Goal: Task Accomplishment & Management: Manage account settings

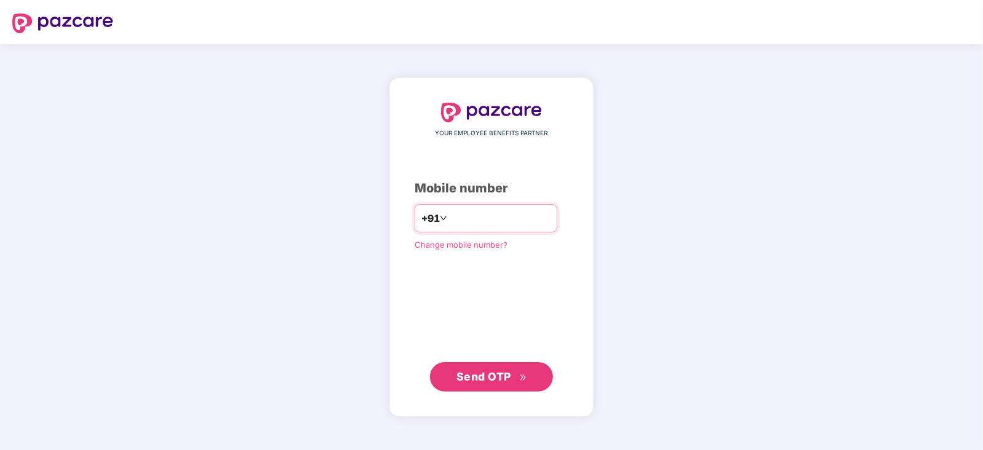
click at [464, 220] on input "number" at bounding box center [500, 219] width 101 height 20
type input "**********"
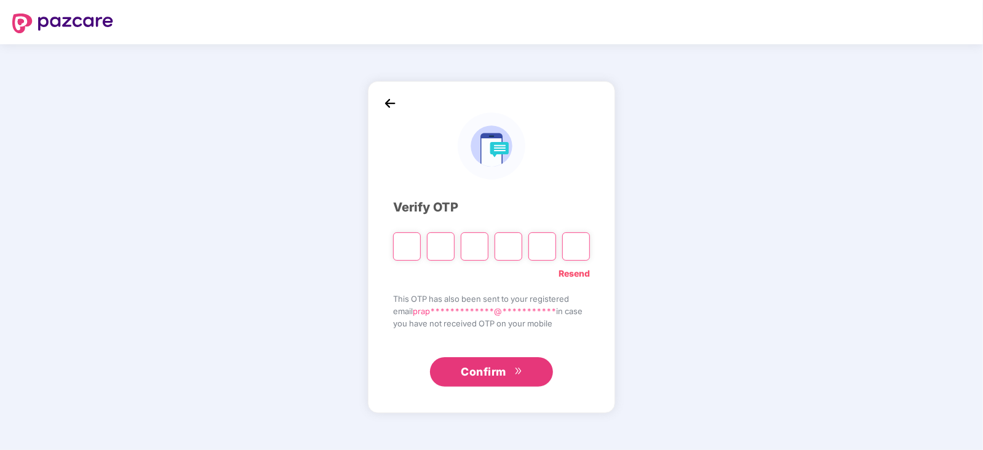
type input "*"
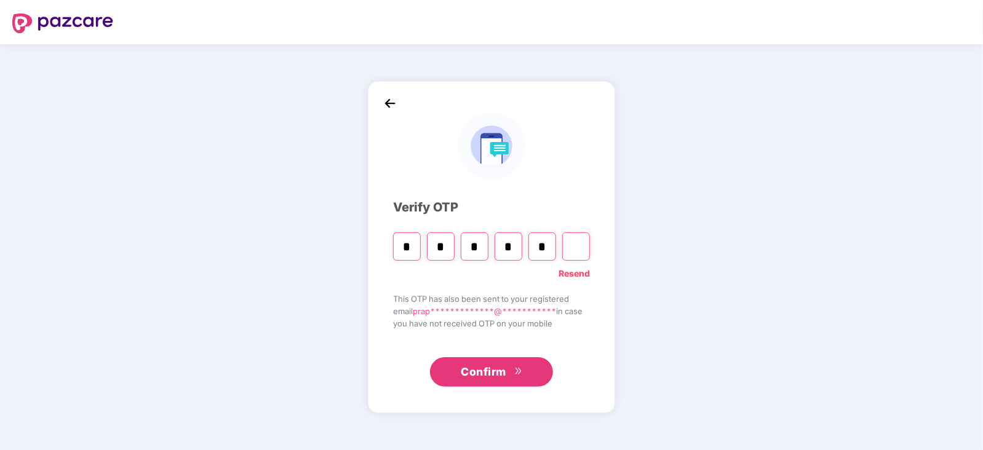
type input "*"
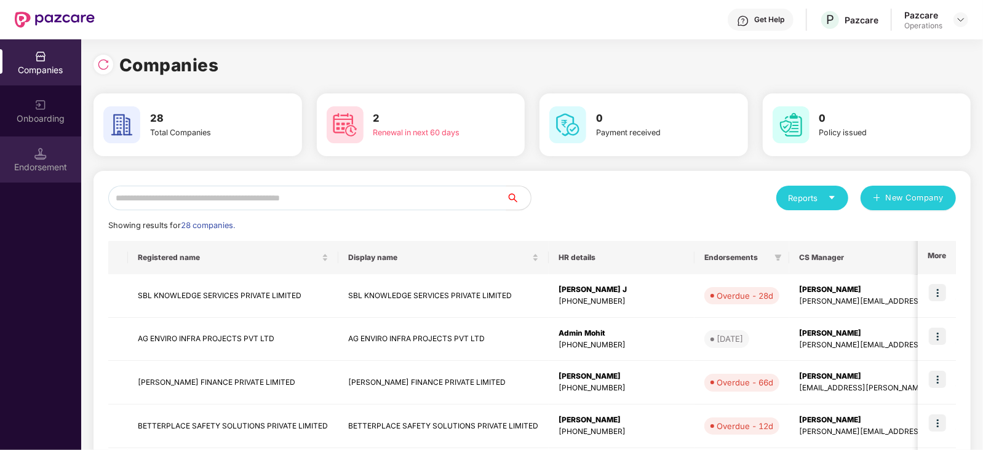
click at [49, 146] on div "Endorsement" at bounding box center [40, 160] width 81 height 46
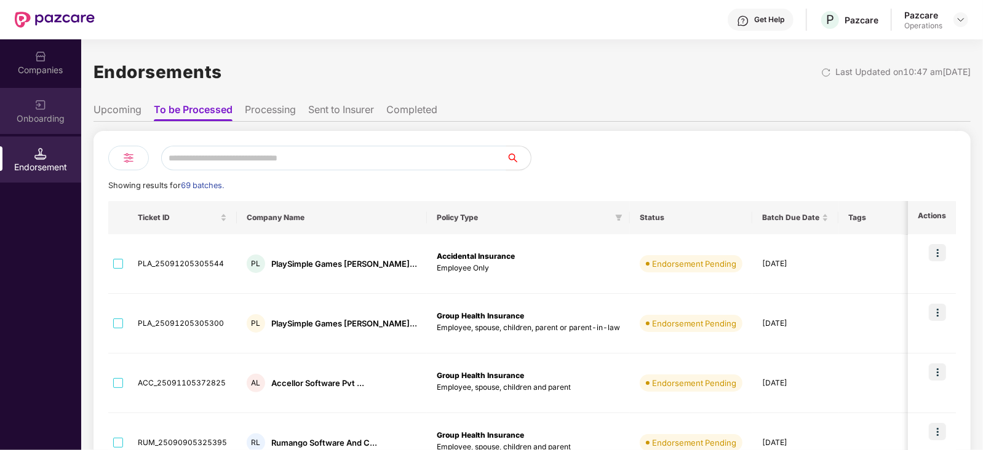
click at [49, 109] on div "Onboarding" at bounding box center [40, 111] width 81 height 46
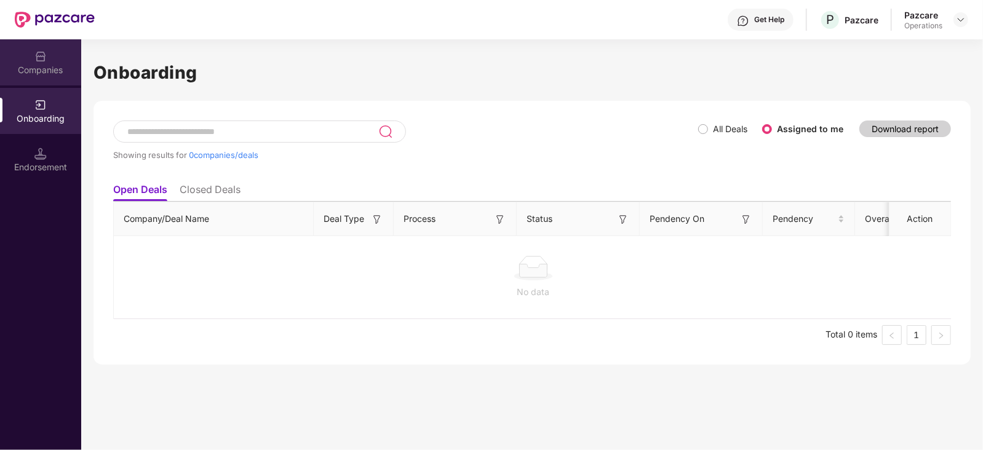
click at [48, 68] on div "Companies" at bounding box center [40, 70] width 81 height 12
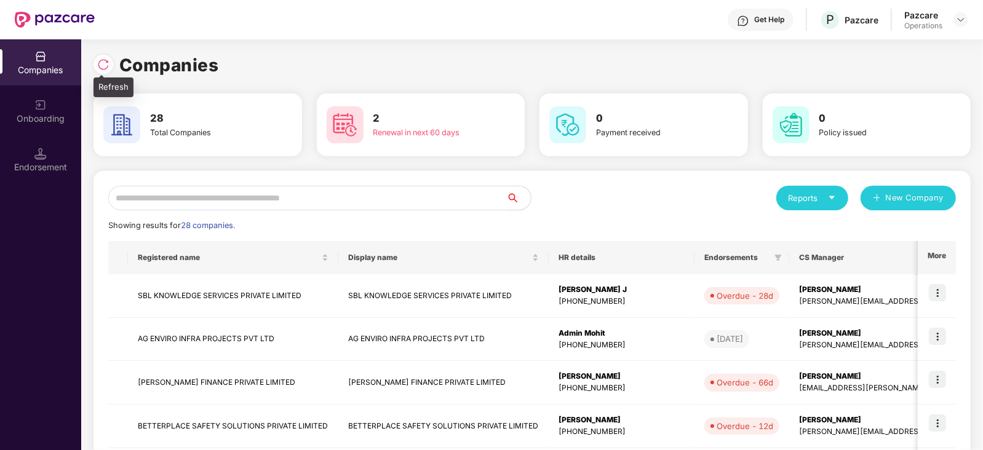
click at [94, 72] on div at bounding box center [107, 63] width 26 height 23
click at [103, 66] on img at bounding box center [103, 64] width 12 height 12
click at [63, 173] on div "Endorsement" at bounding box center [40, 167] width 81 height 12
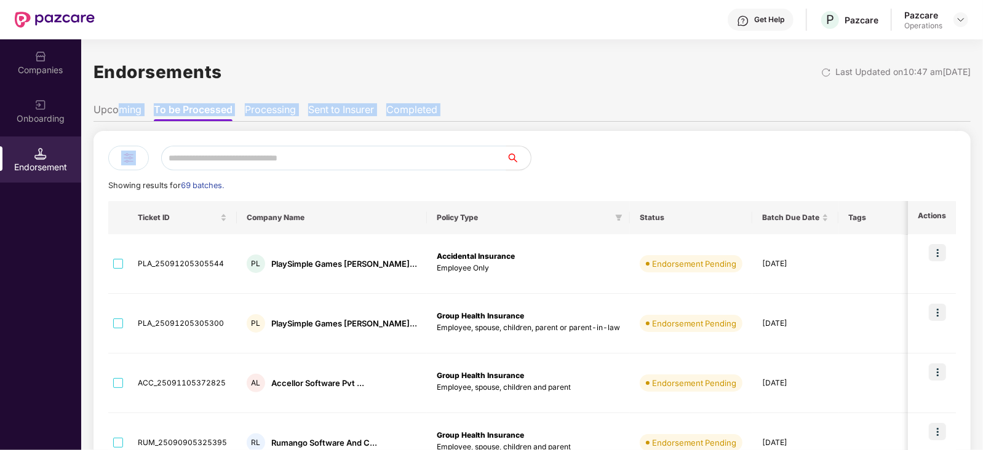
drag, startPoint x: 120, startPoint y: 109, endPoint x: 370, endPoint y: 132, distance: 251.5
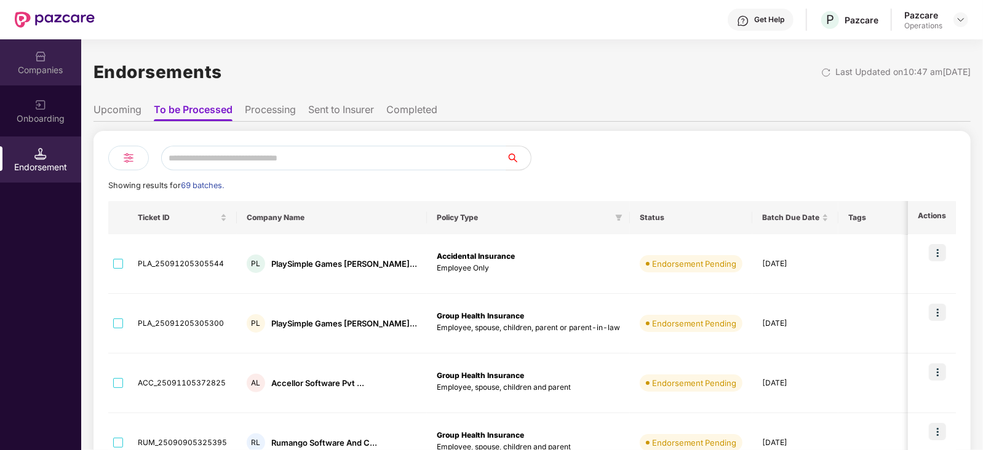
click at [30, 64] on div "Companies" at bounding box center [40, 70] width 81 height 12
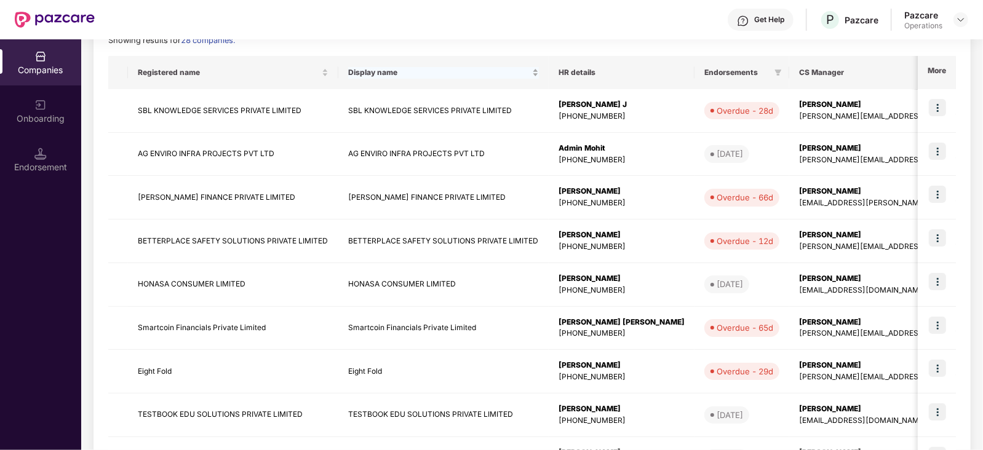
scroll to position [187, 0]
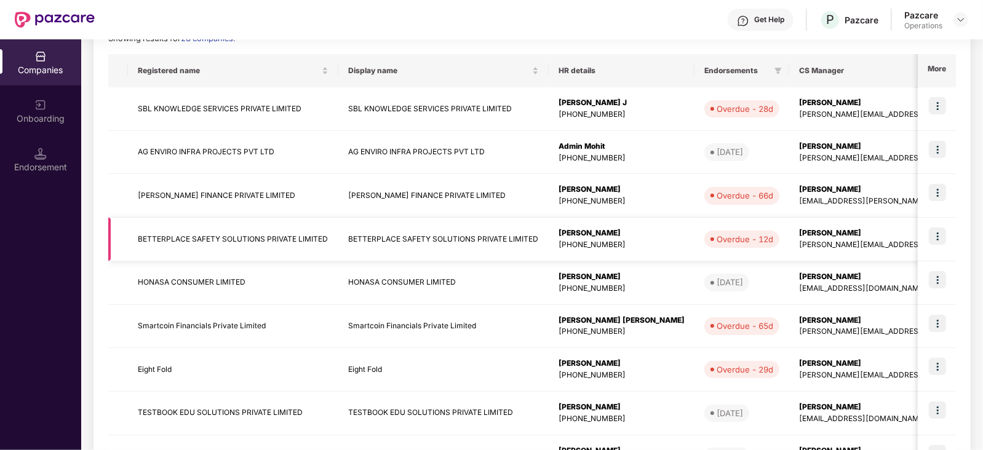
click at [936, 237] on img at bounding box center [937, 236] width 17 height 17
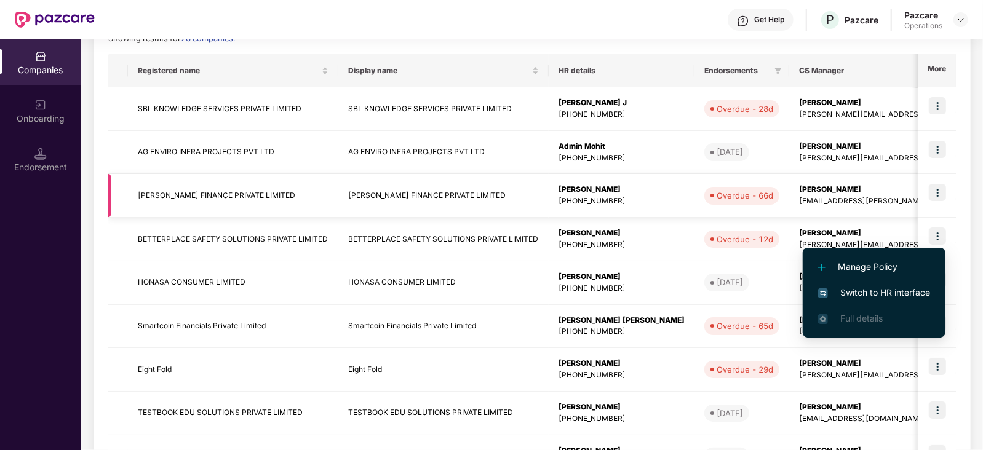
click at [789, 213] on td "[PERSON_NAME] [EMAIL_ADDRESS][PERSON_NAME][DOMAIN_NAME]" at bounding box center [923, 196] width 269 height 44
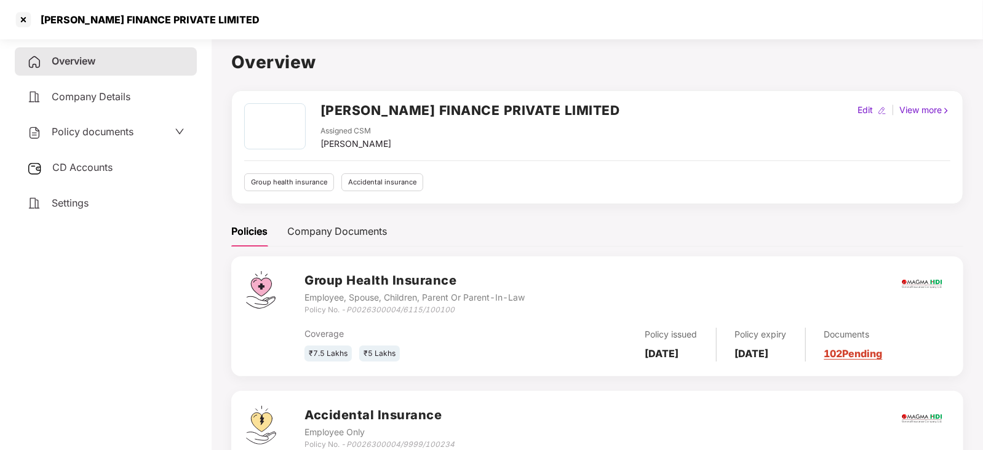
click at [26, 30] on div "[PERSON_NAME] FINANCE PRIVATE LIMITED" at bounding box center [491, 19] width 983 height 39
click at [124, 106] on div "Company Details" at bounding box center [106, 97] width 182 height 28
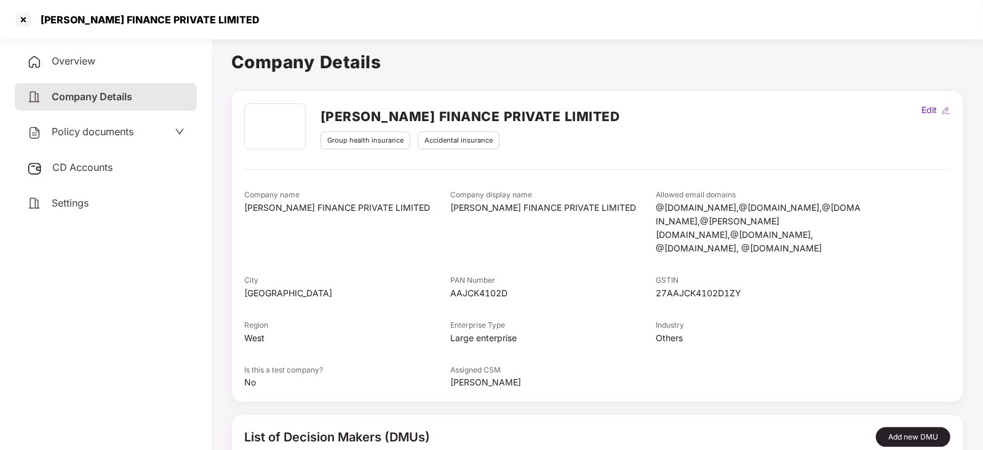
click at [141, 167] on div "CD Accounts" at bounding box center [106, 168] width 182 height 28
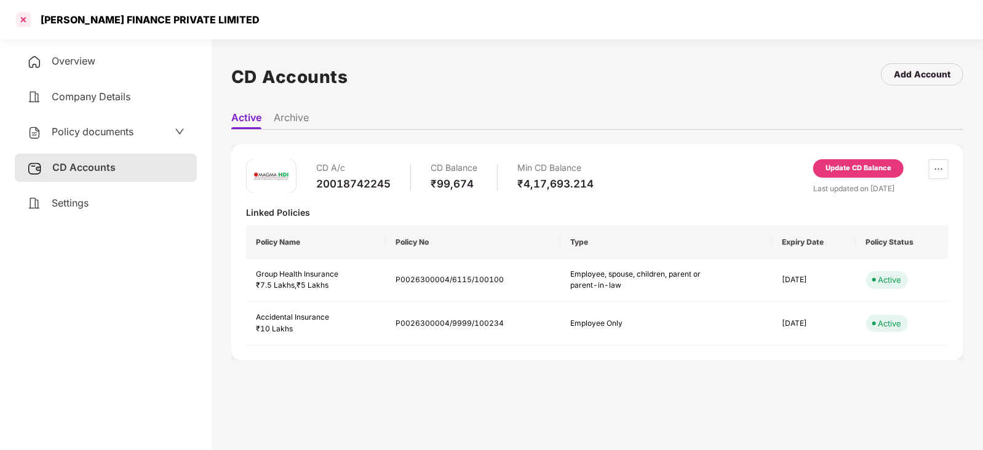
click at [15, 18] on div at bounding box center [24, 20] width 20 height 20
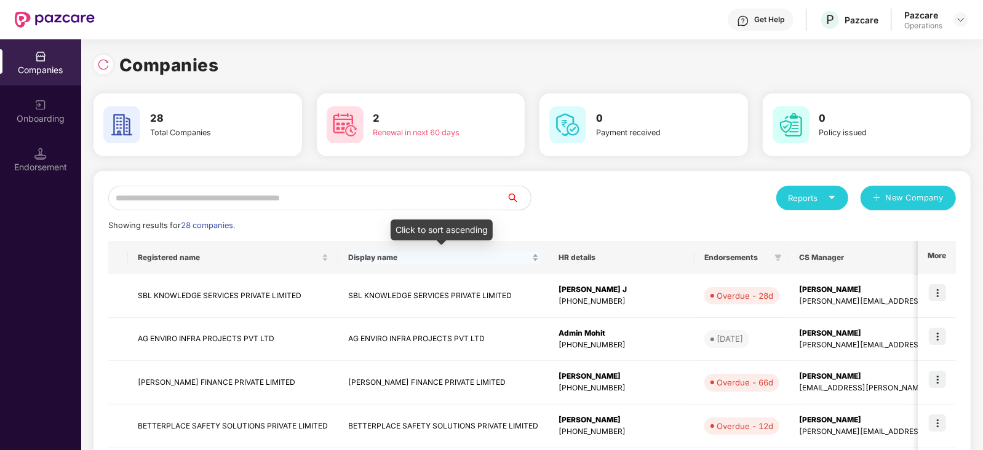
scroll to position [327, 0]
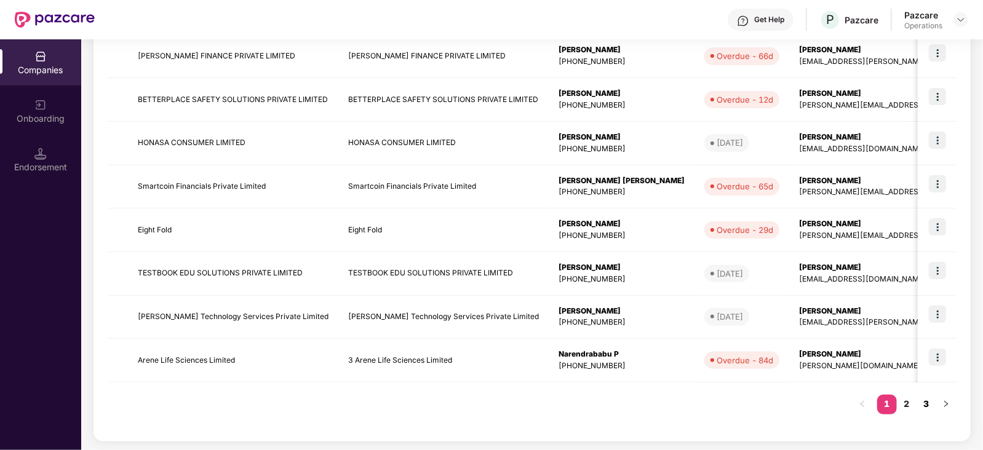
click at [924, 402] on link "3" at bounding box center [927, 404] width 20 height 18
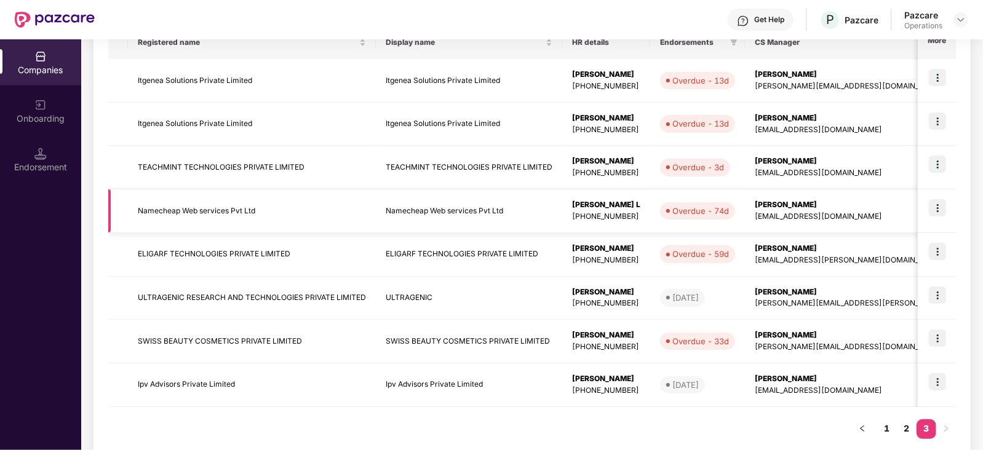
scroll to position [211, 0]
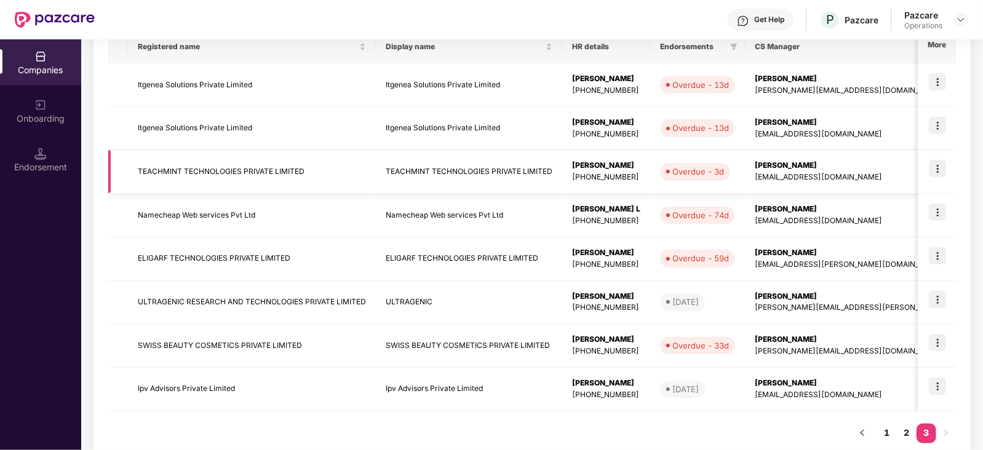
click at [938, 169] on img at bounding box center [937, 168] width 17 height 17
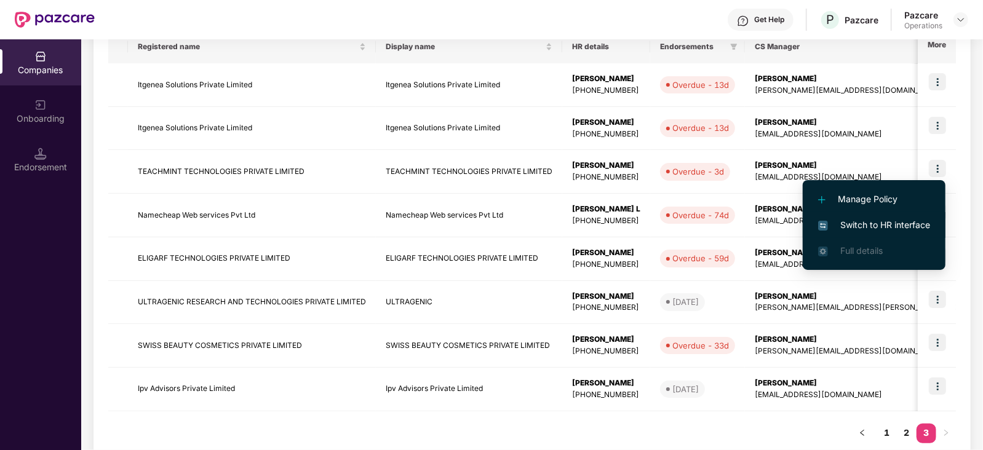
click at [869, 223] on span "Switch to HR interface" at bounding box center [874, 225] width 112 height 14
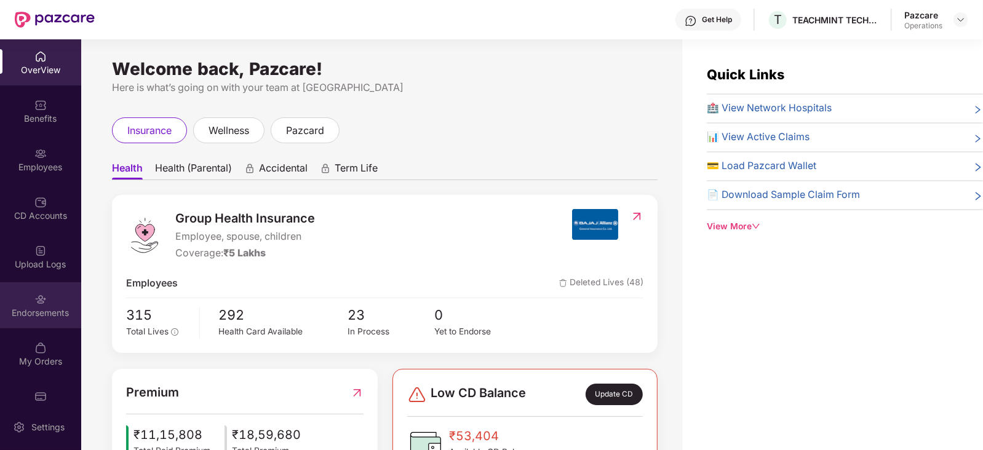
click at [38, 315] on div "Endorsements" at bounding box center [40, 313] width 81 height 12
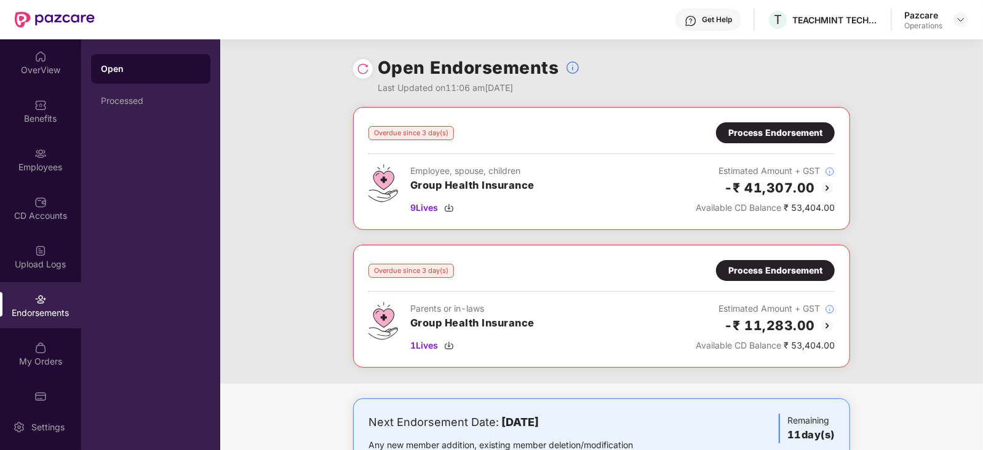
click at [827, 186] on img at bounding box center [827, 188] width 15 height 15
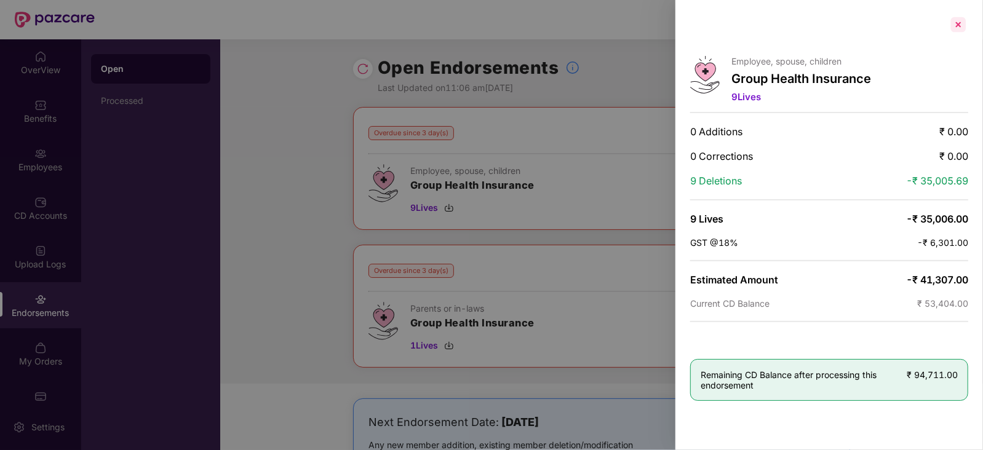
click at [958, 31] on div at bounding box center [959, 25] width 20 height 20
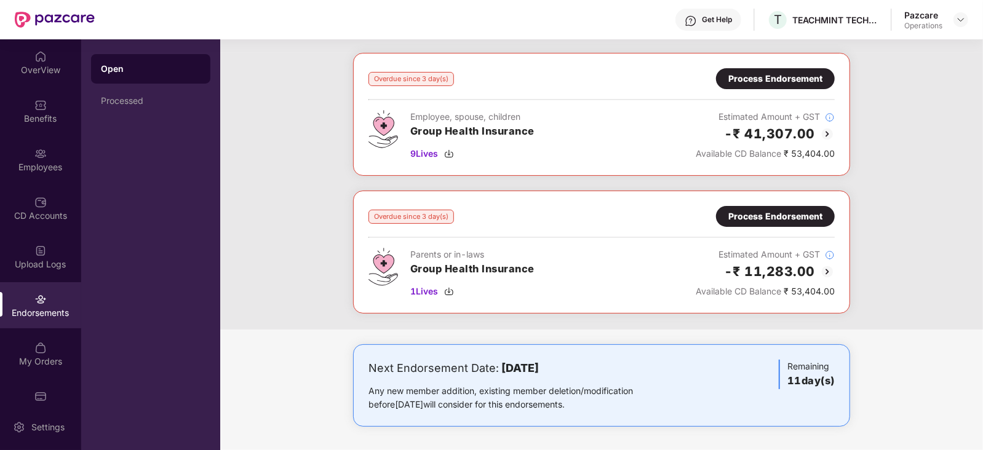
scroll to position [0, 0]
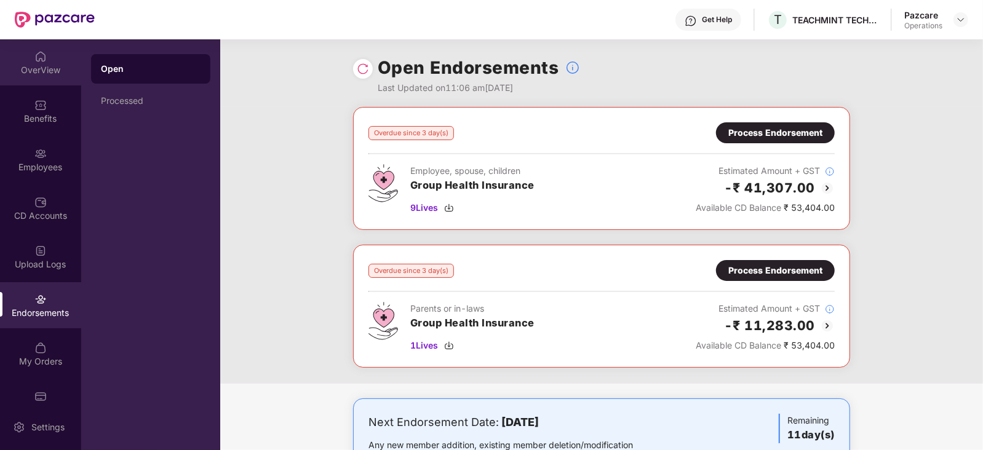
click at [41, 62] on img at bounding box center [40, 56] width 12 height 12
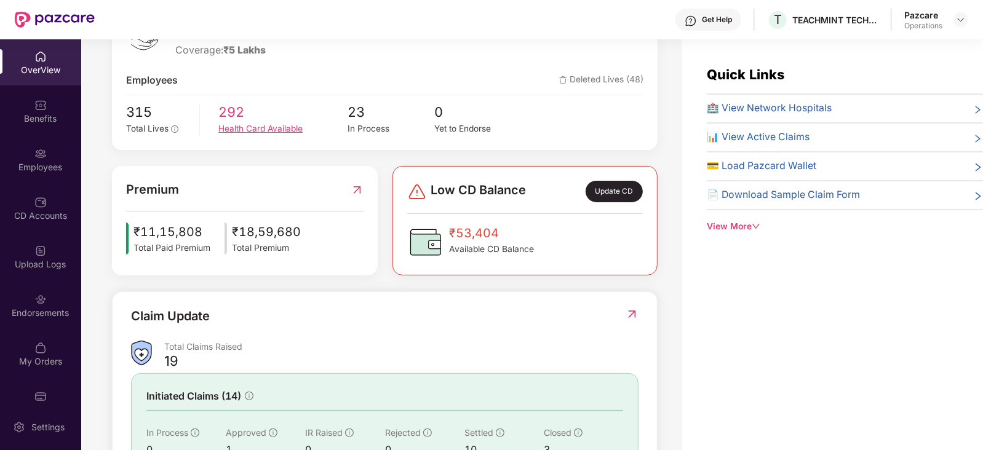
scroll to position [236, 0]
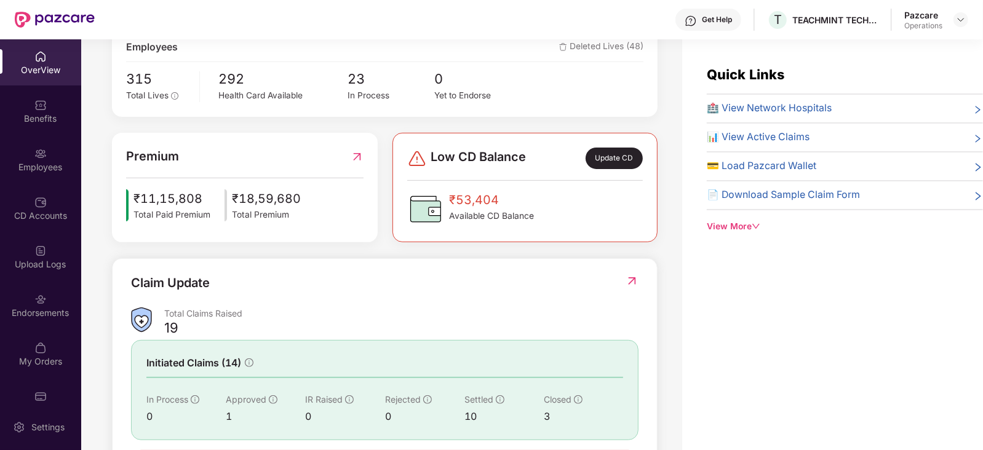
click at [751, 226] on div "View More" at bounding box center [845, 227] width 276 height 14
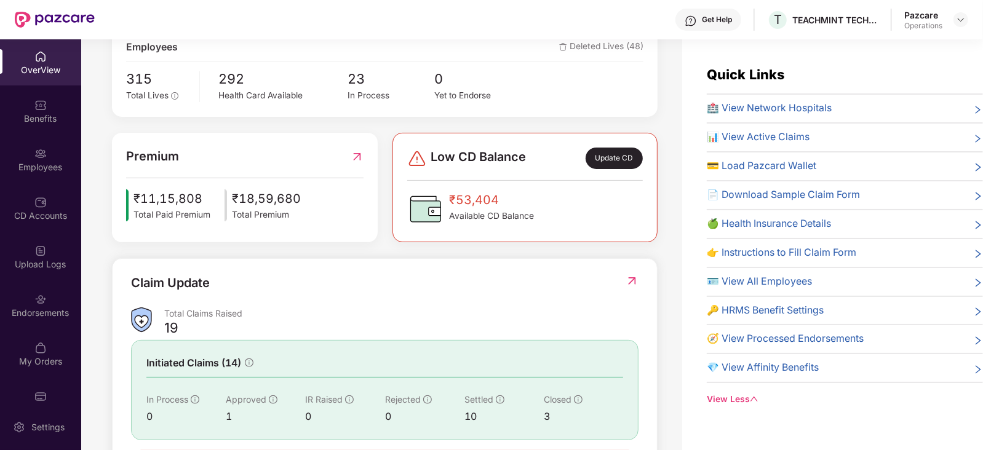
scroll to position [0, 0]
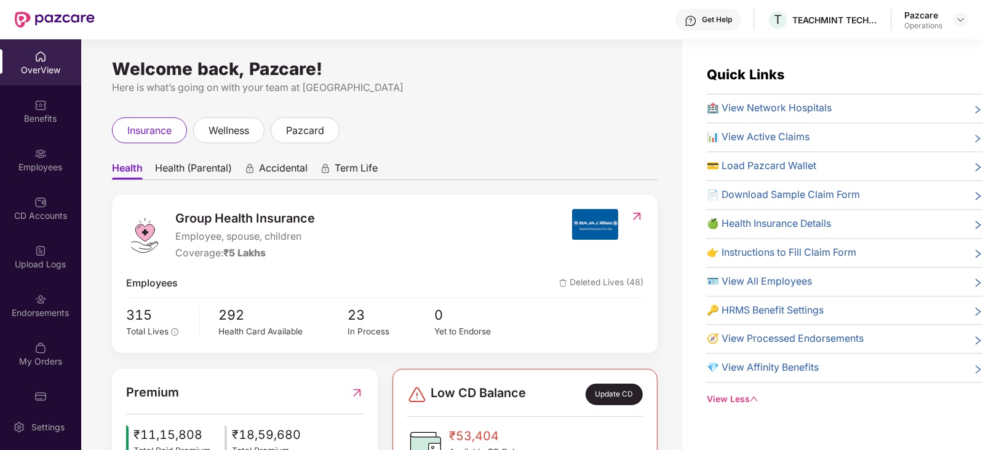
click at [595, 284] on span "Deleted Lives (48)" at bounding box center [601, 283] width 84 height 15
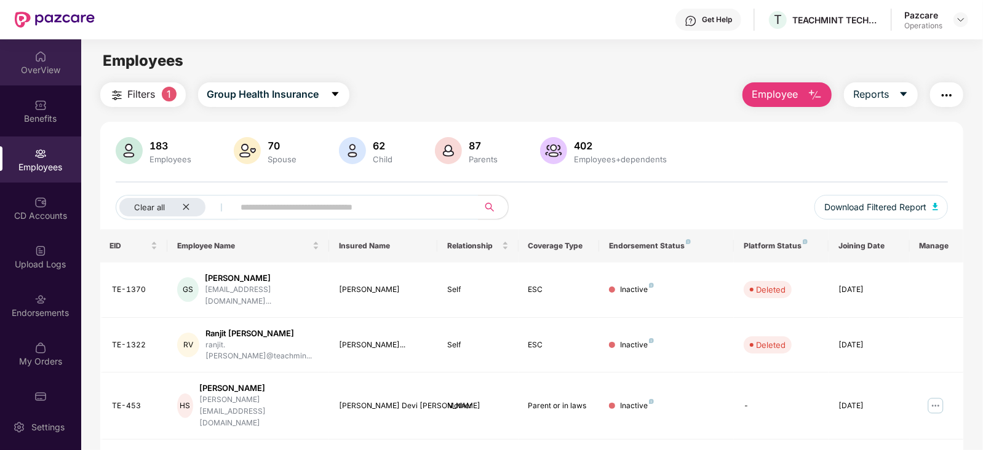
click at [18, 59] on div "OverView" at bounding box center [40, 62] width 81 height 46
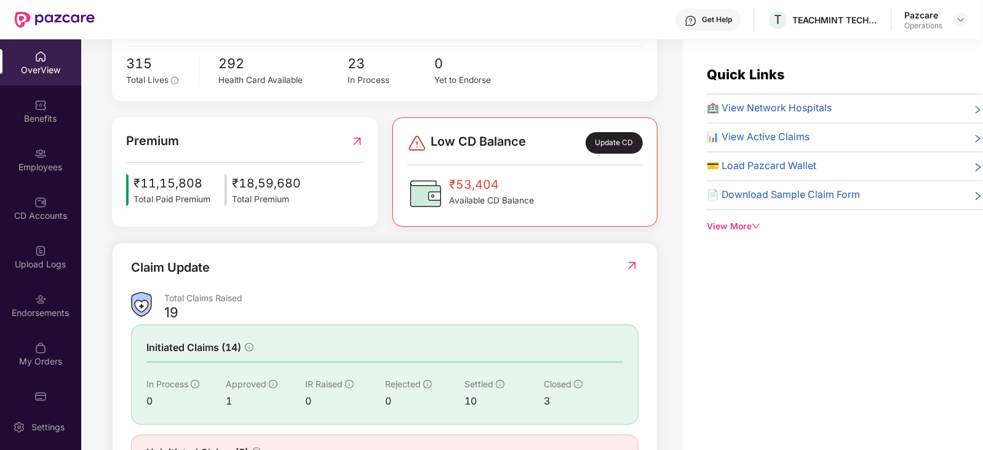
scroll to position [308, 0]
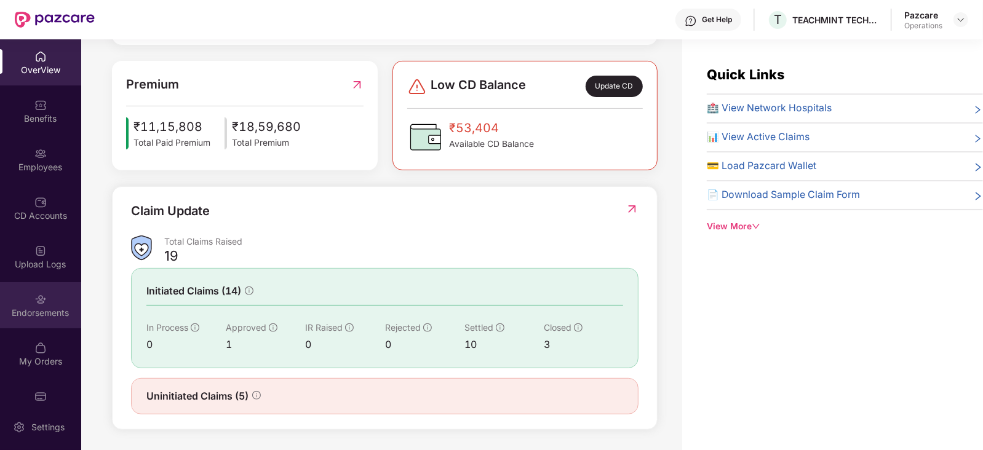
click at [34, 301] on img at bounding box center [40, 299] width 12 height 12
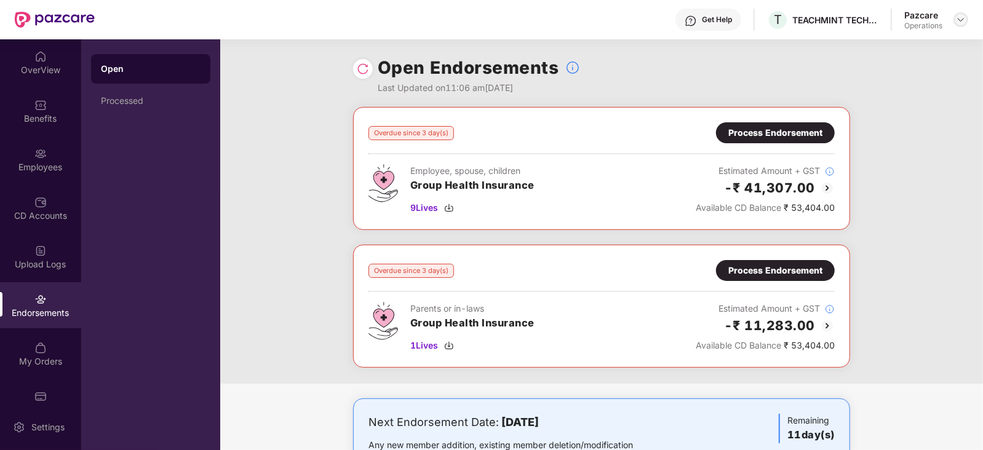
click at [966, 18] on div at bounding box center [961, 19] width 15 height 15
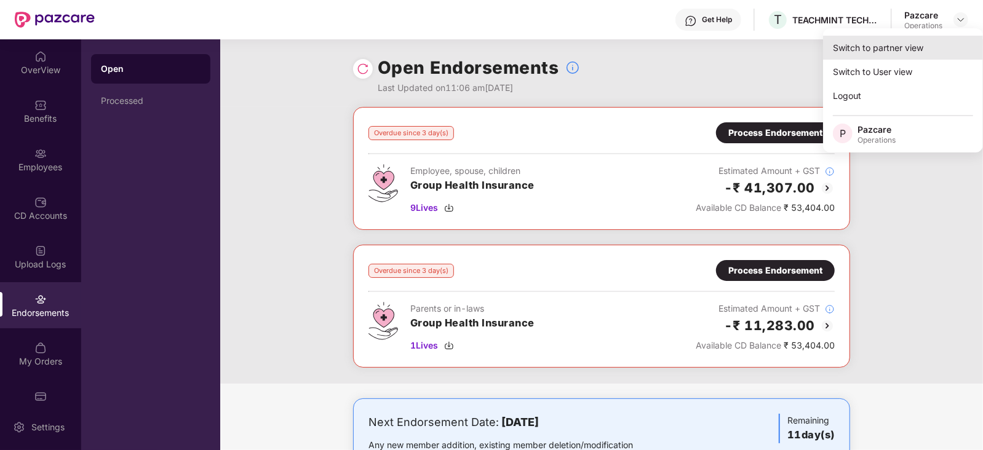
click at [878, 52] on div "Switch to partner view" at bounding box center [903, 48] width 160 height 24
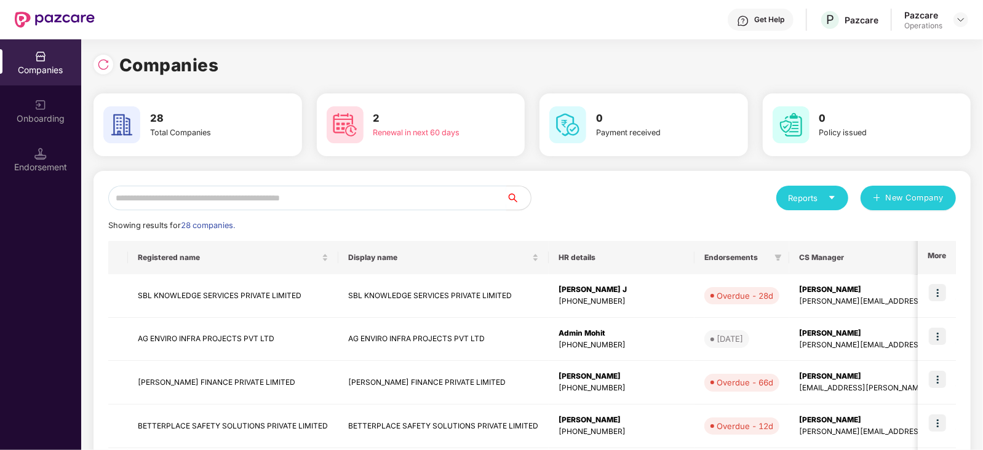
click at [200, 196] on input "text" at bounding box center [307, 198] width 398 height 25
click at [51, 158] on div "Endorsement" at bounding box center [40, 160] width 81 height 46
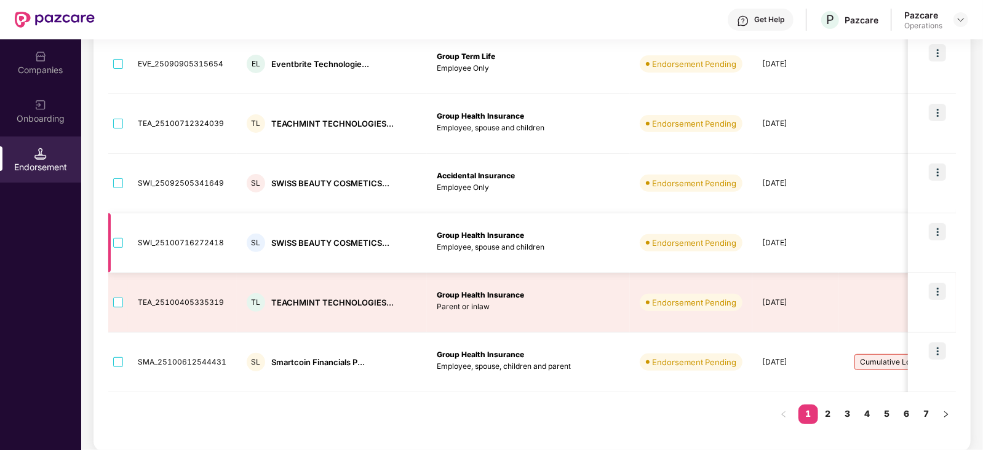
scroll to position [0, 0]
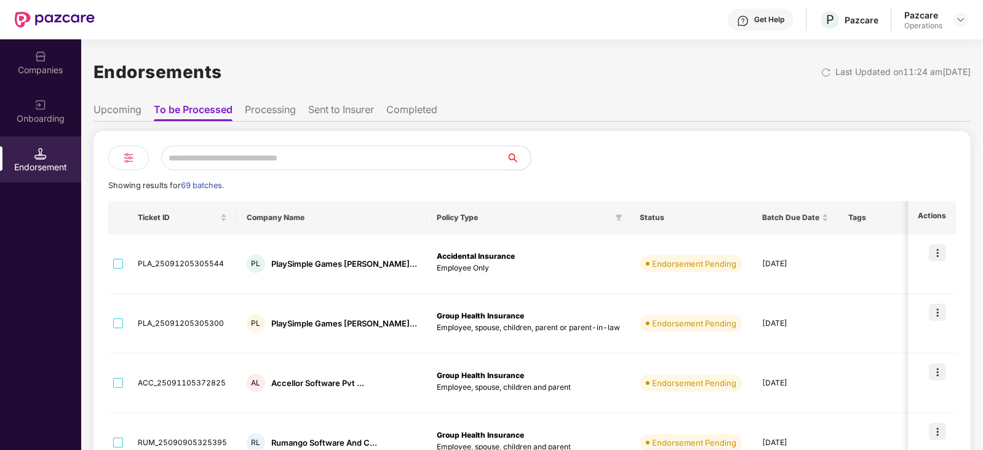
click at [204, 189] on span "69 batches." at bounding box center [202, 185] width 43 height 9
drag, startPoint x: 57, startPoint y: 89, endPoint x: 44, endPoint y: 67, distance: 25.1
click at [44, 67] on div "Companies" at bounding box center [40, 70] width 81 height 12
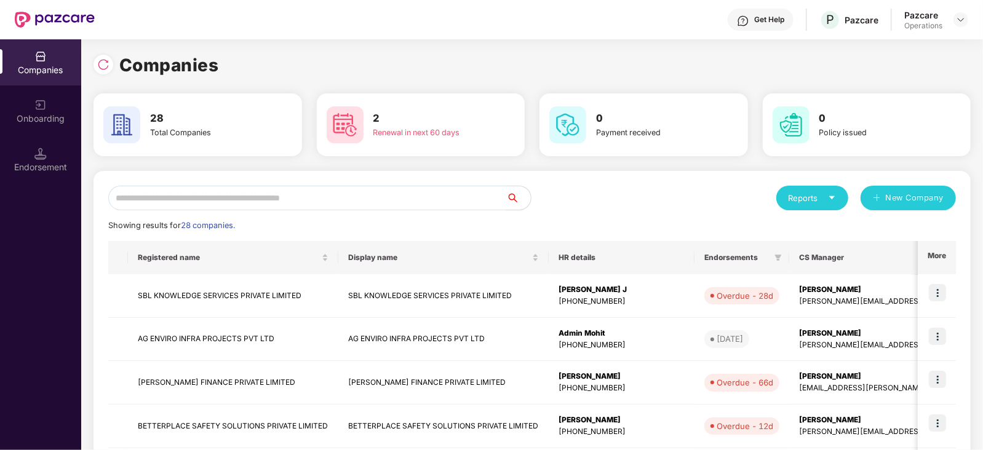
click at [231, 199] on input "text" at bounding box center [307, 198] width 398 height 25
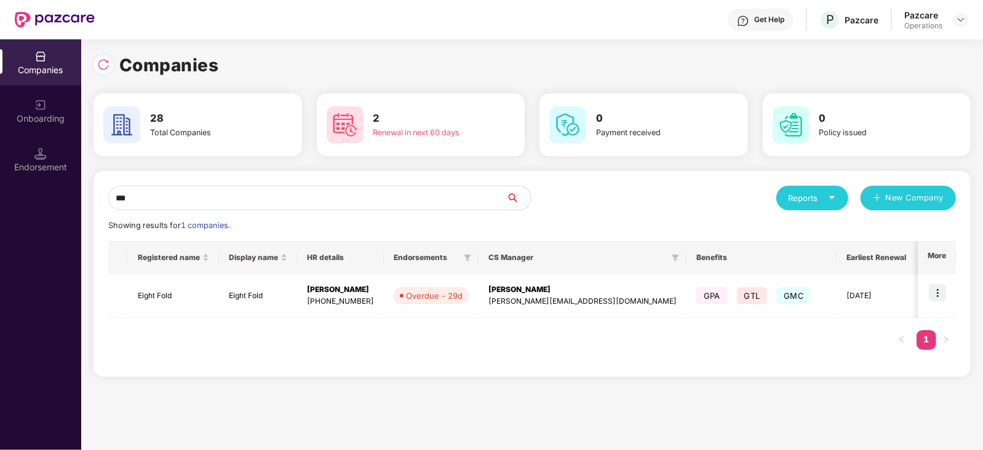
type input "***"
click at [941, 293] on img at bounding box center [937, 292] width 17 height 17
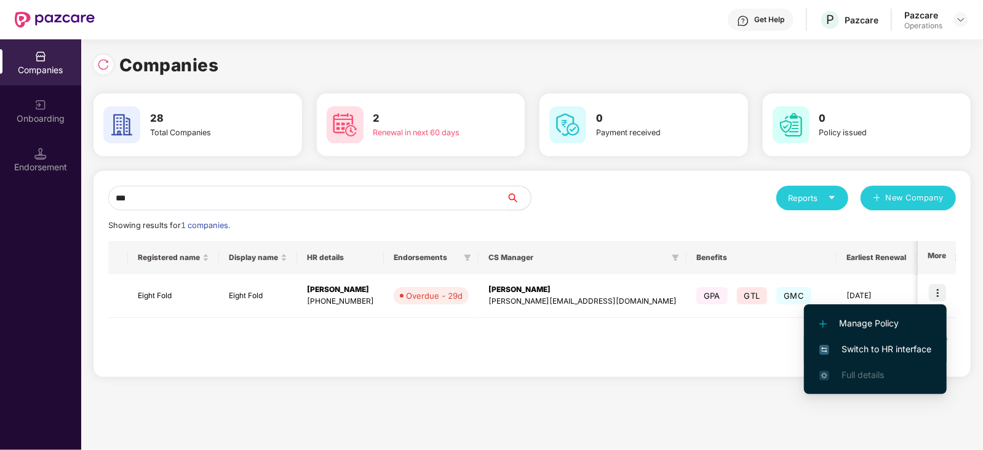
click at [859, 343] on span "Switch to HR interface" at bounding box center [875, 350] width 112 height 14
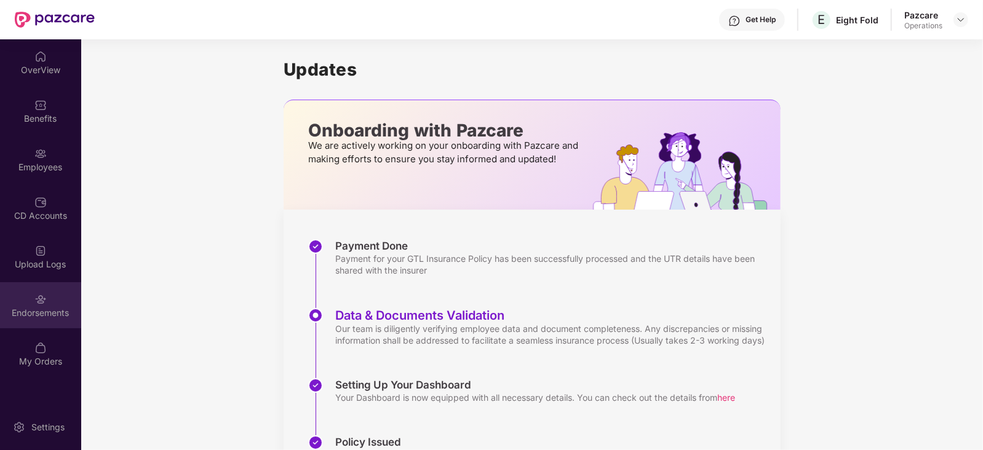
click at [42, 315] on div "Endorsements" at bounding box center [40, 313] width 81 height 12
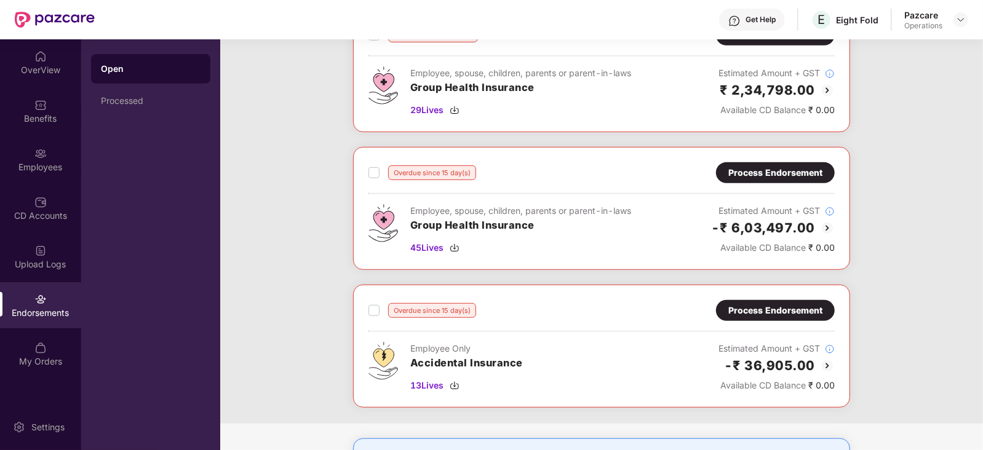
scroll to position [323, 0]
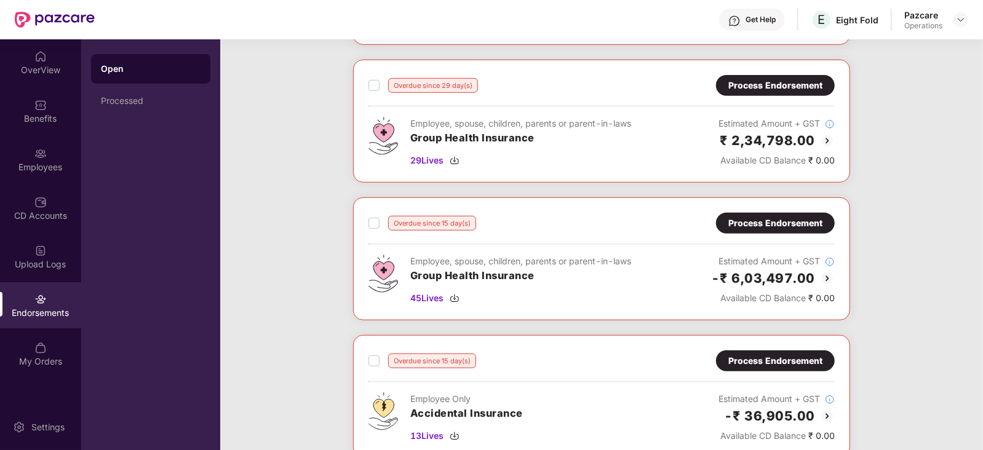
click at [826, 139] on img at bounding box center [827, 140] width 15 height 15
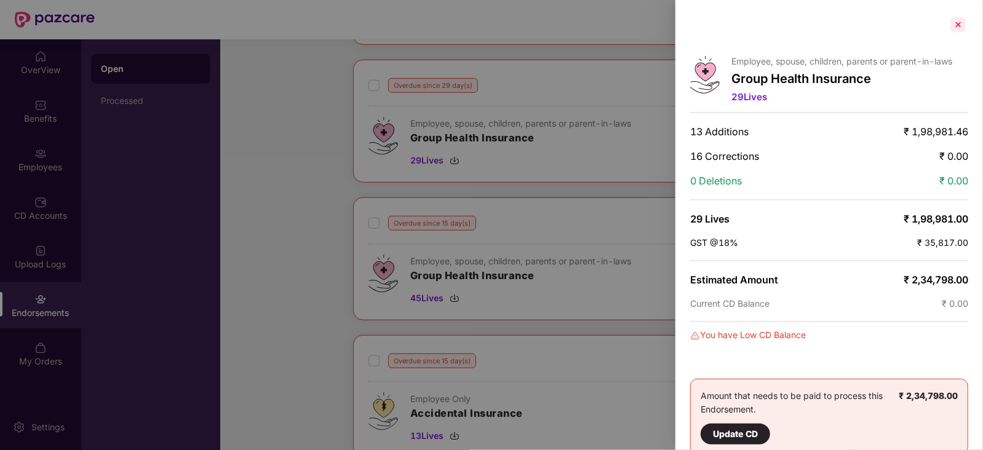
click at [965, 28] on div at bounding box center [959, 25] width 20 height 20
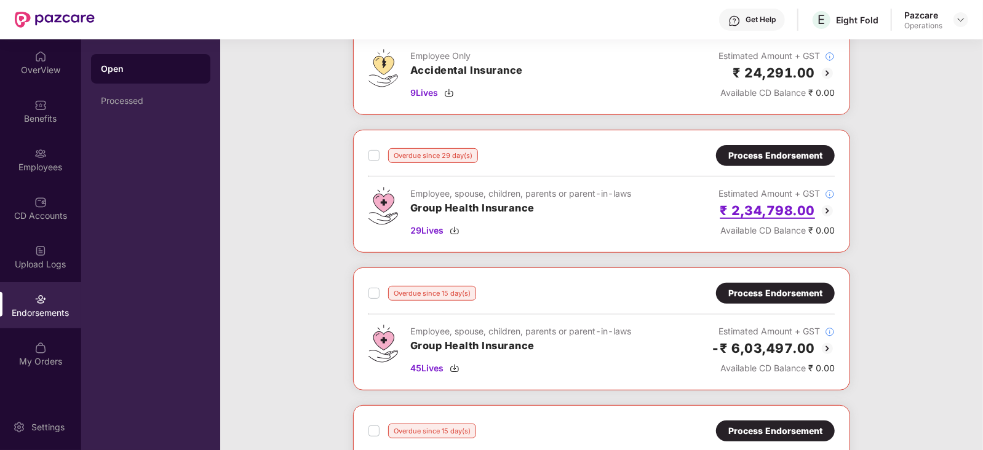
scroll to position [252, 0]
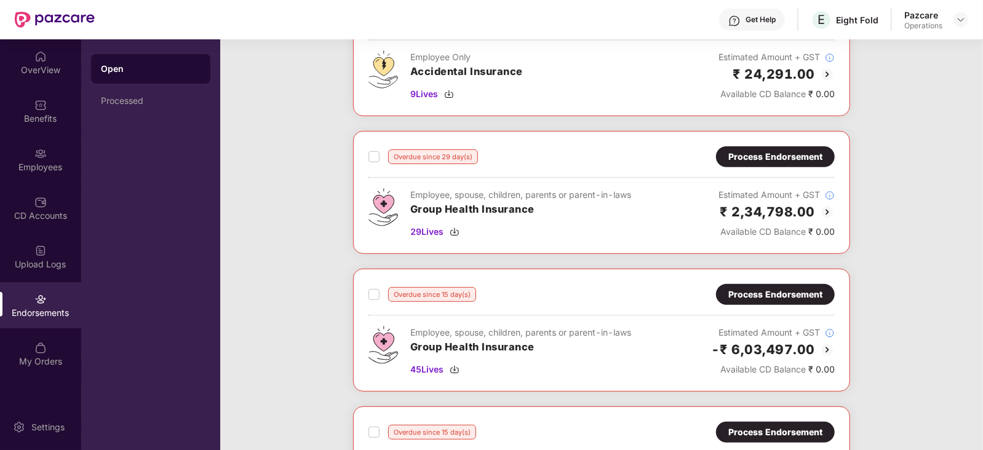
click at [778, 157] on div "Process Endorsement" at bounding box center [775, 157] width 94 height 14
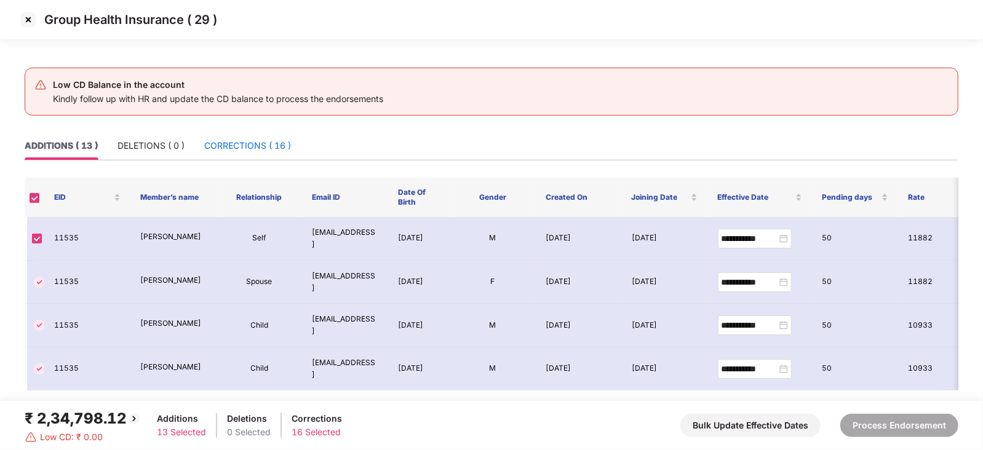
click at [243, 140] on div "CORRECTIONS ( 16 )" at bounding box center [247, 146] width 87 height 14
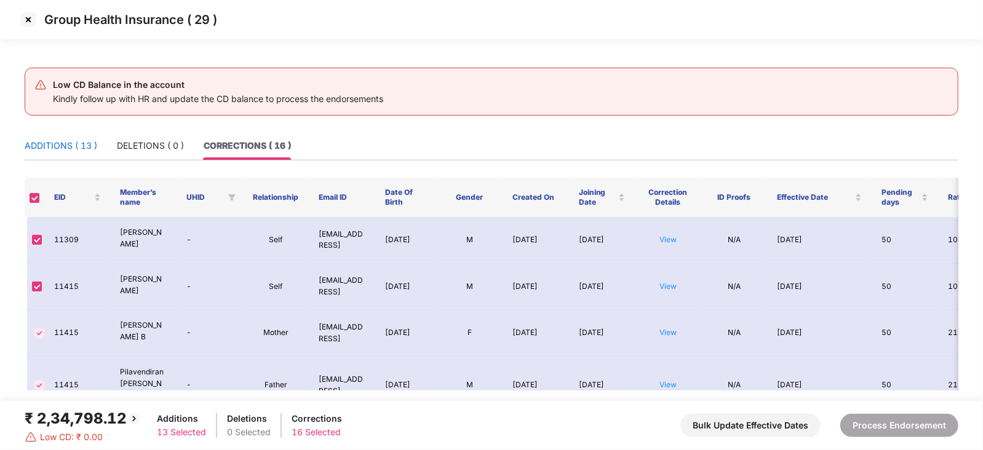
click at [63, 143] on div "ADDITIONS ( 13 )" at bounding box center [61, 146] width 73 height 14
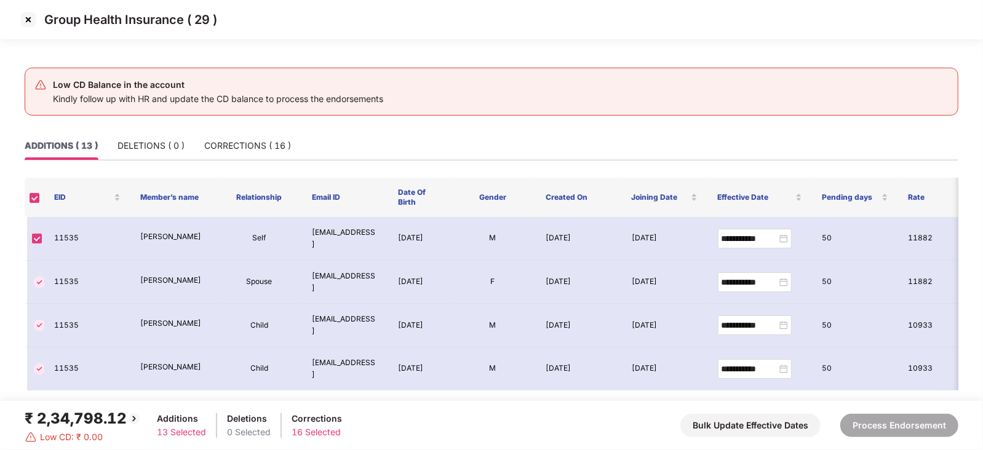
click at [32, 25] on img at bounding box center [28, 20] width 20 height 20
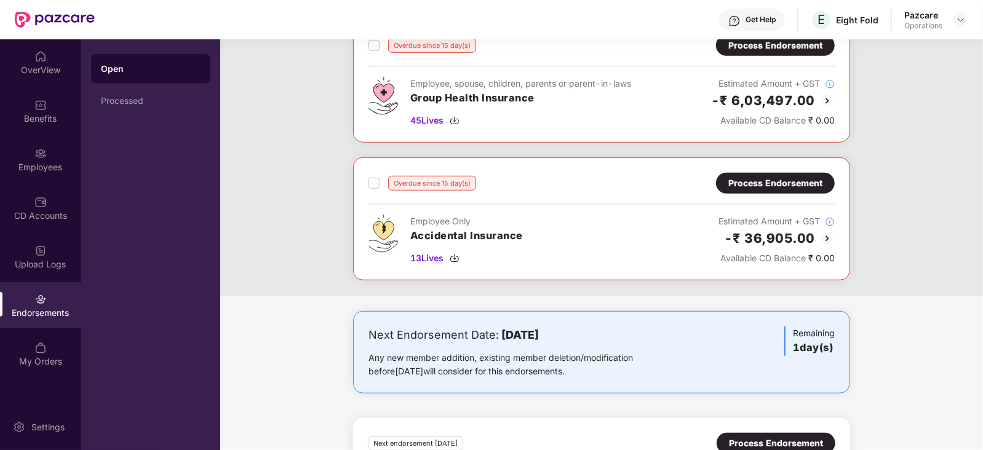
scroll to position [501, 0]
click at [783, 41] on div "Process Endorsement" at bounding box center [775, 46] width 94 height 14
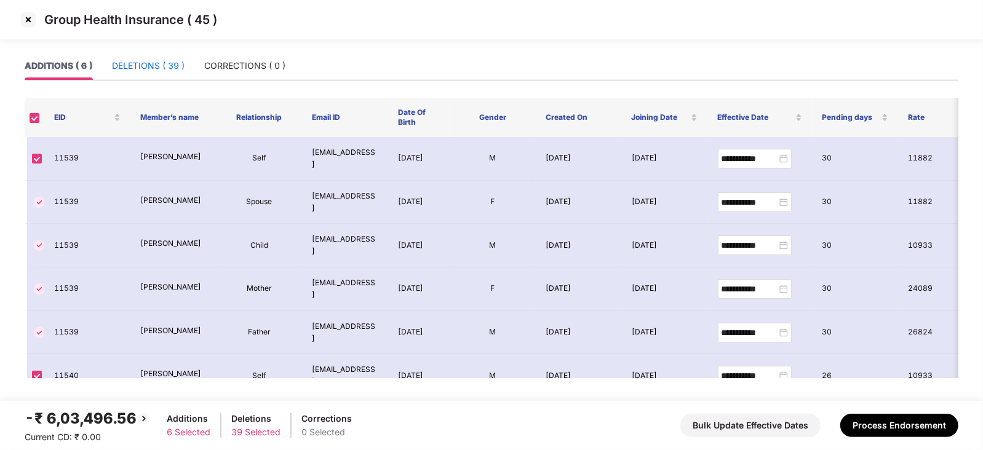
click at [159, 70] on div "DELETIONS ( 39 )" at bounding box center [148, 66] width 73 height 14
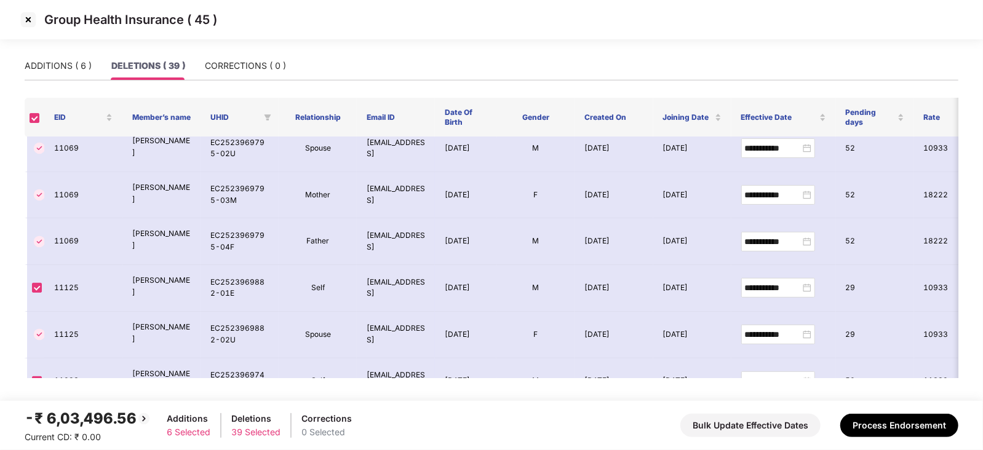
scroll to position [0, 0]
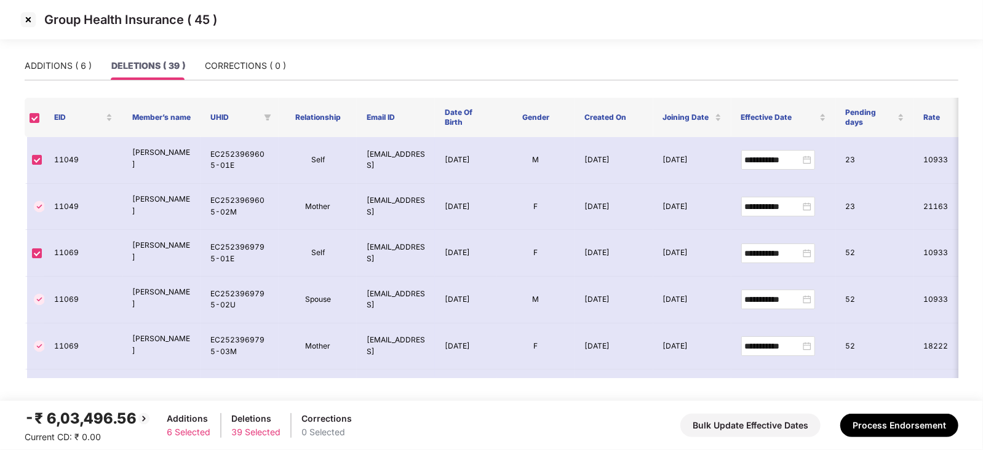
click at [31, 28] on img at bounding box center [28, 20] width 20 height 20
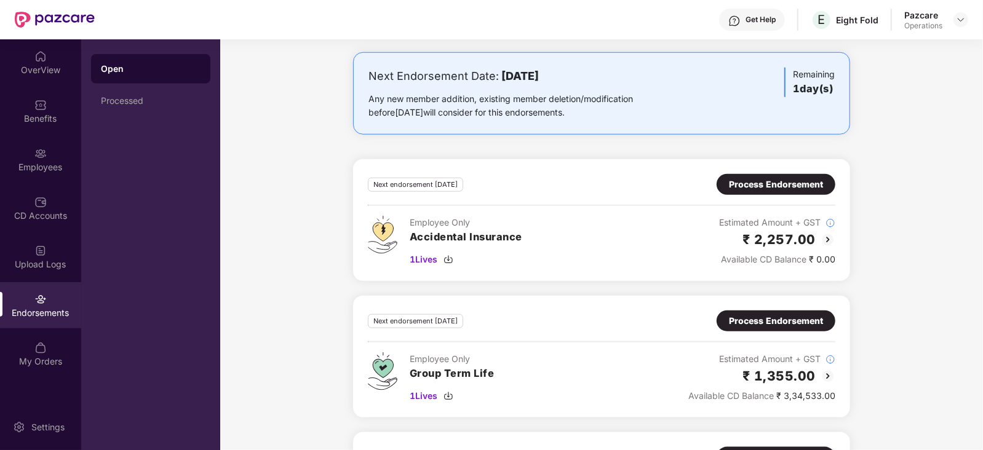
scroll to position [761, 0]
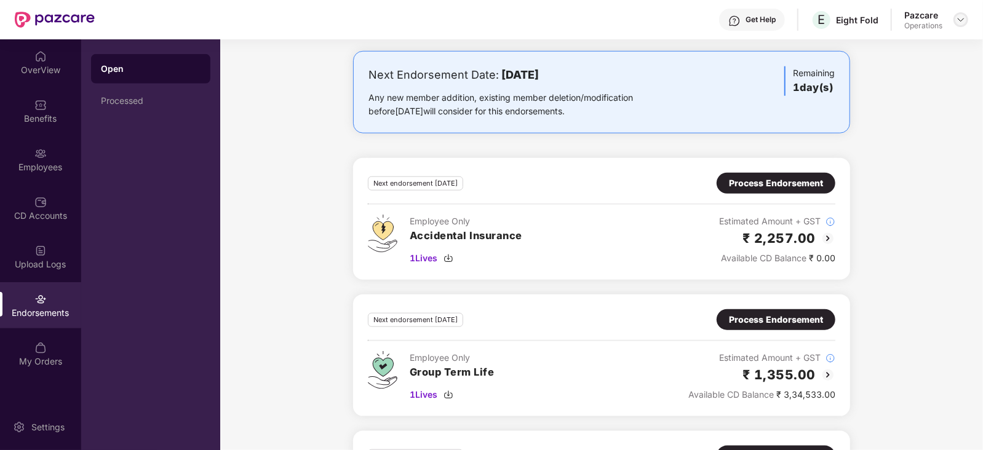
click at [965, 20] on img at bounding box center [961, 20] width 10 height 10
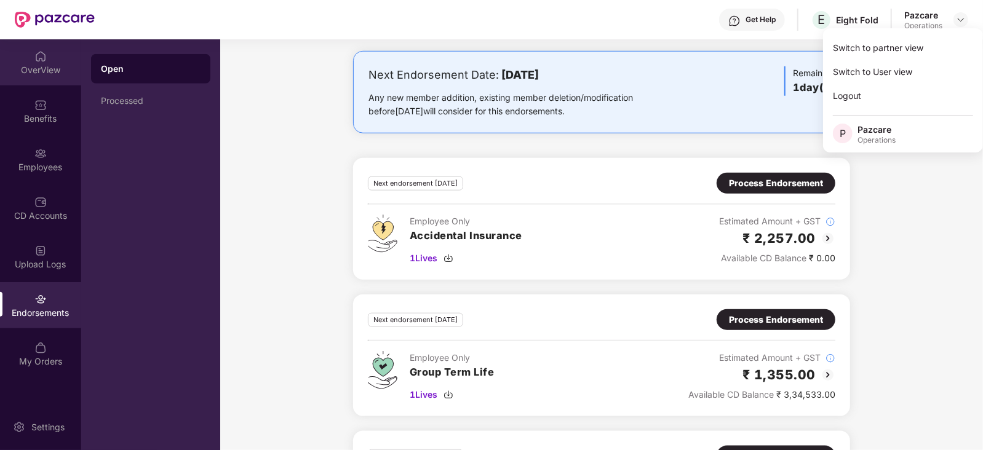
click at [37, 54] on img at bounding box center [40, 56] width 12 height 12
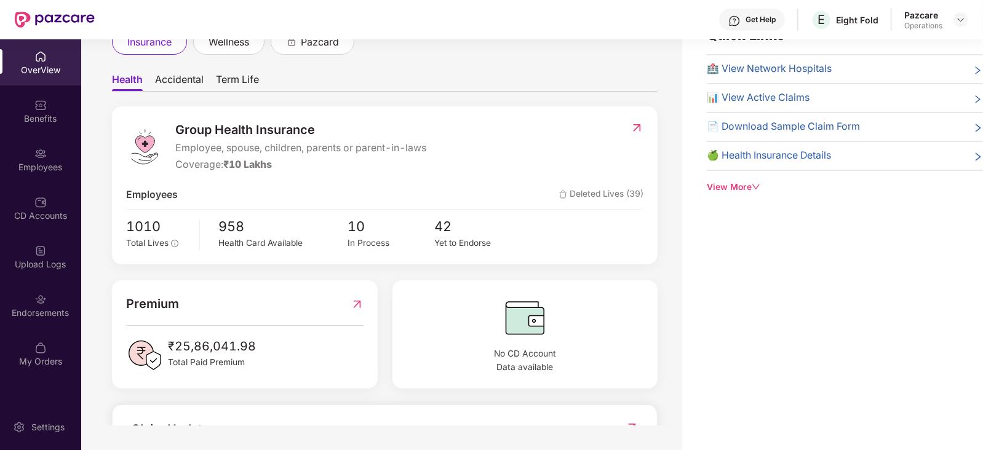
scroll to position [0, 0]
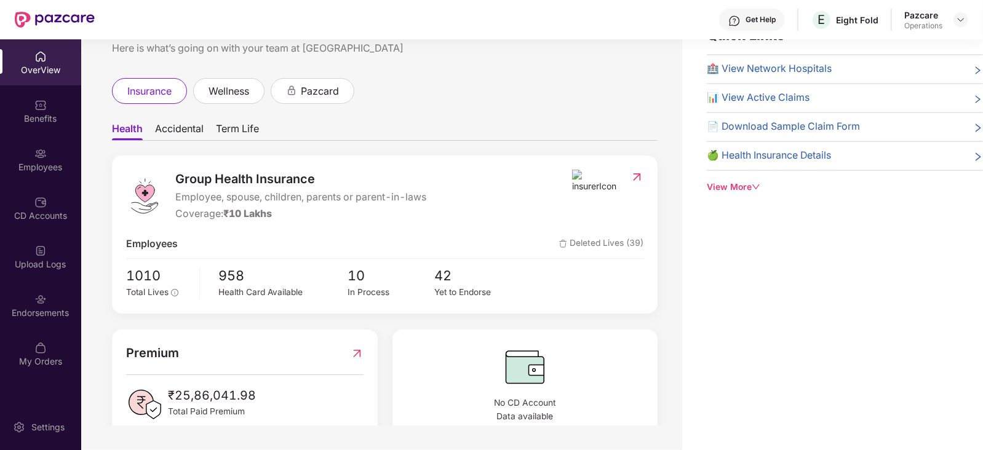
click at [231, 126] on span "Term Life" at bounding box center [237, 131] width 43 height 18
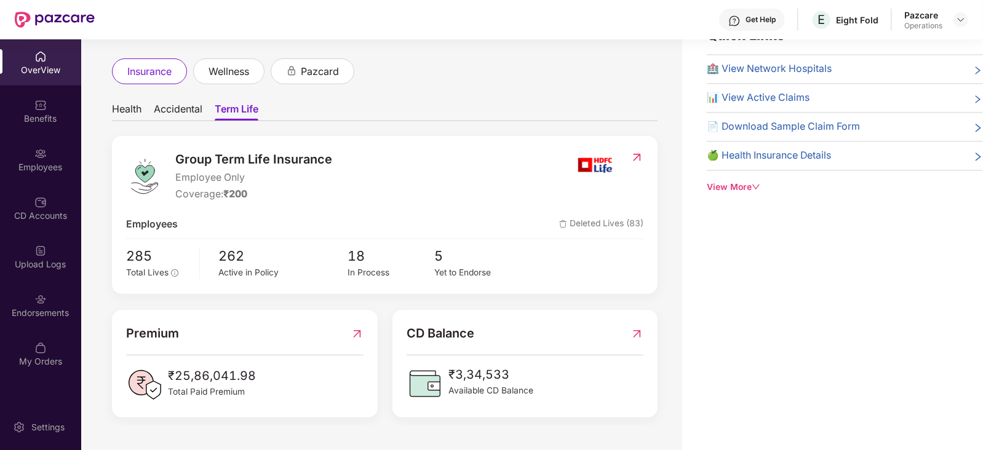
scroll to position [19, 0]
click at [36, 303] on img at bounding box center [40, 299] width 12 height 12
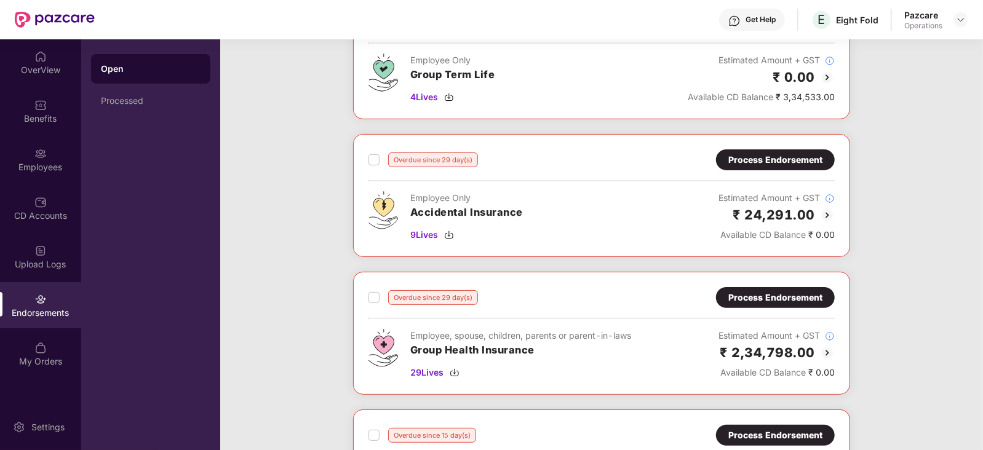
scroll to position [0, 0]
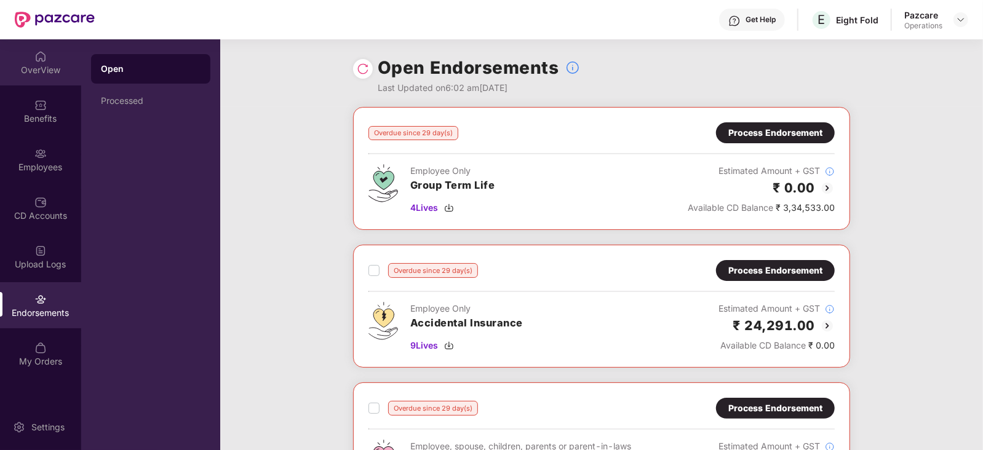
click at [30, 71] on div "OverView" at bounding box center [40, 70] width 81 height 12
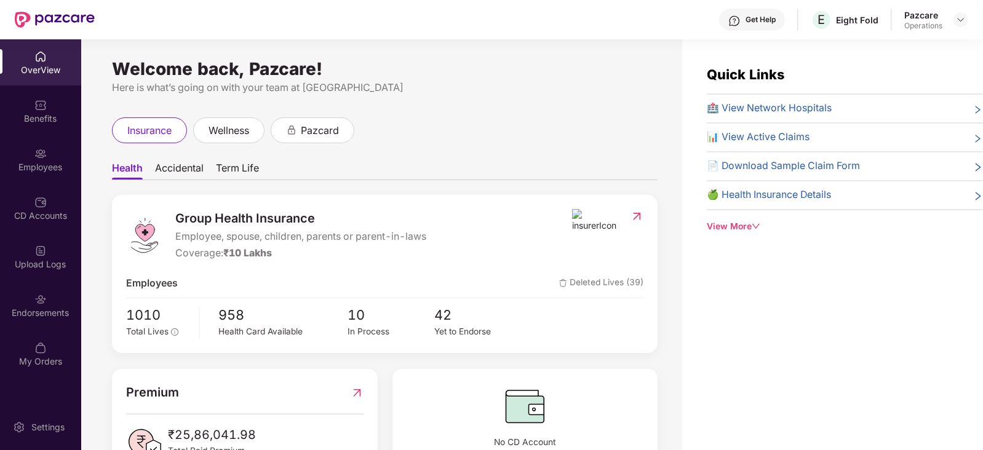
click at [178, 171] on span "Accidental" at bounding box center [179, 171] width 49 height 18
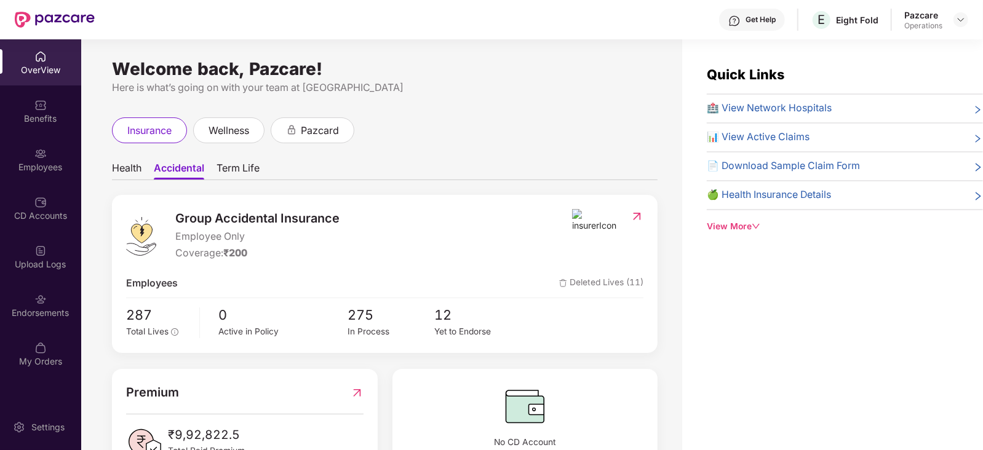
click at [132, 170] on span "Health" at bounding box center [127, 171] width 30 height 18
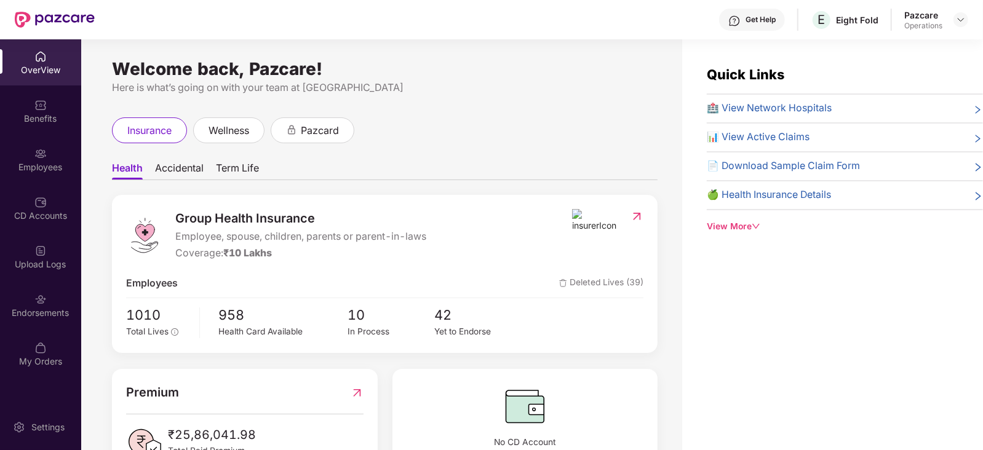
click at [178, 170] on span "Accidental" at bounding box center [179, 171] width 49 height 18
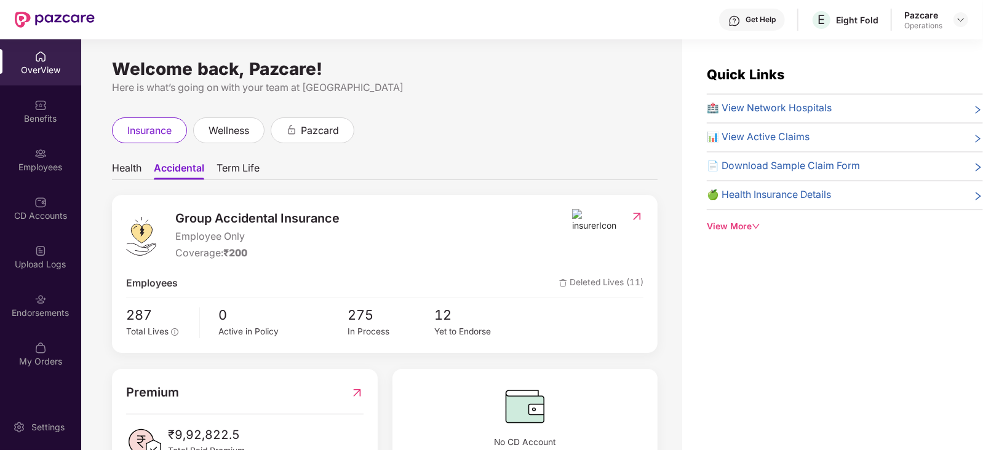
click at [133, 168] on span "Health" at bounding box center [127, 171] width 30 height 18
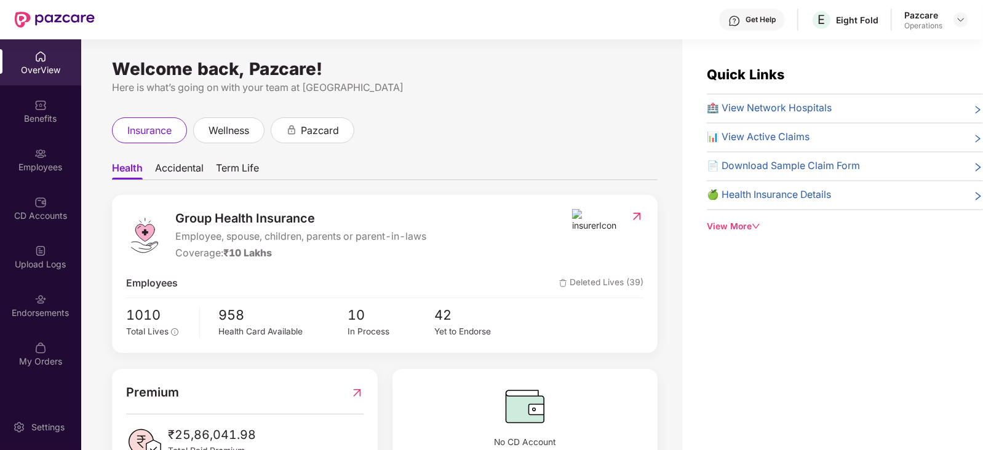
click at [170, 168] on span "Accidental" at bounding box center [179, 171] width 49 height 18
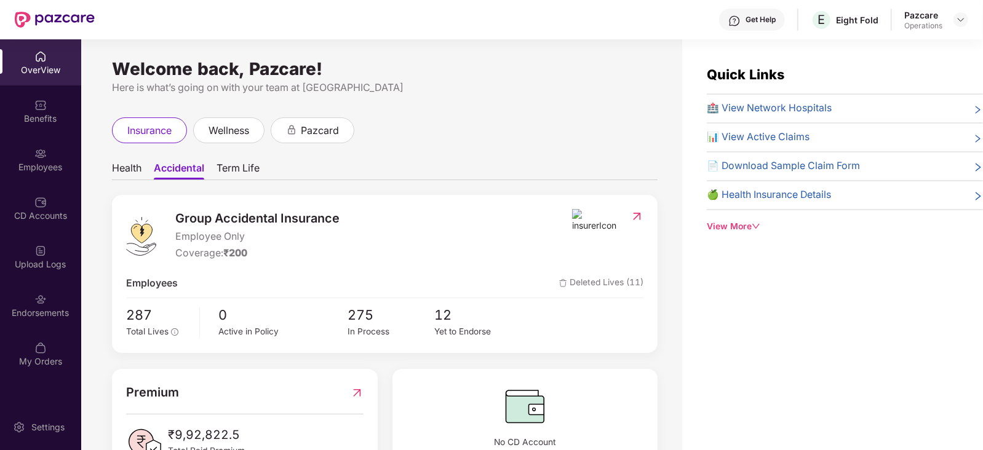
click at [255, 170] on span "Term Life" at bounding box center [238, 171] width 43 height 18
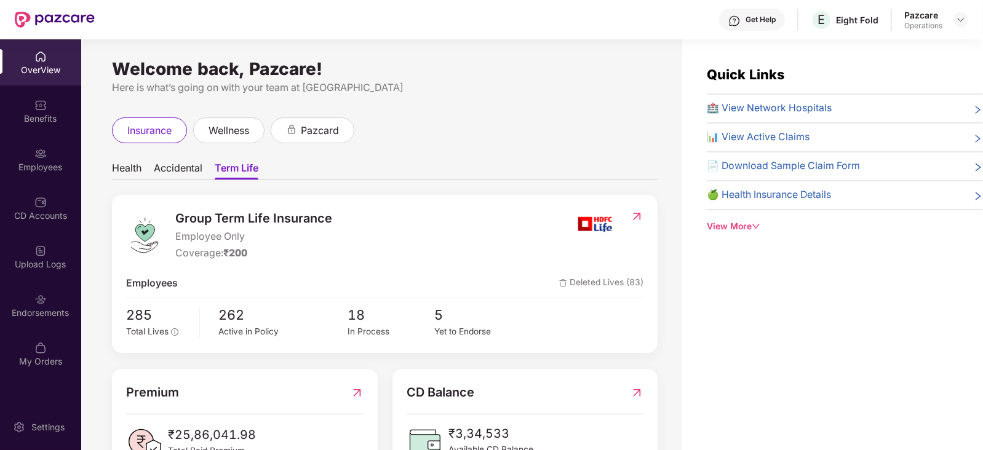
click at [175, 167] on span "Accidental" at bounding box center [178, 171] width 49 height 18
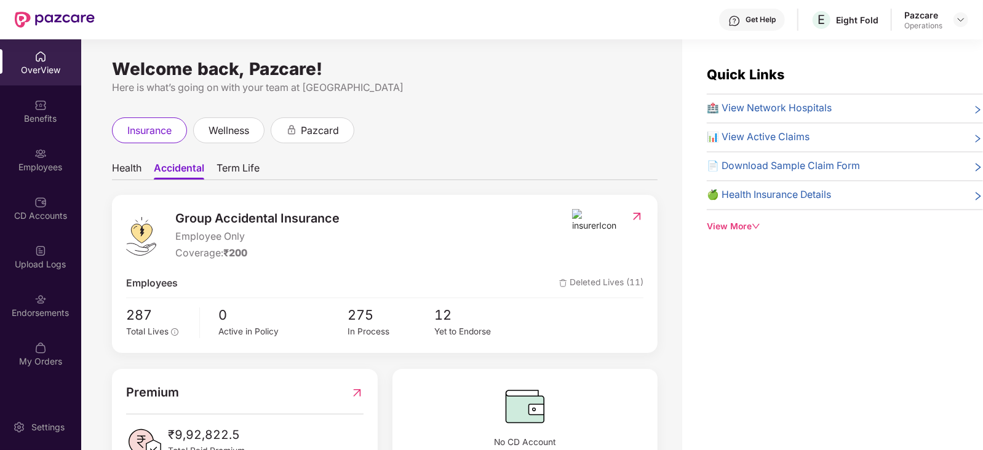
click at [133, 171] on span "Health" at bounding box center [127, 171] width 30 height 18
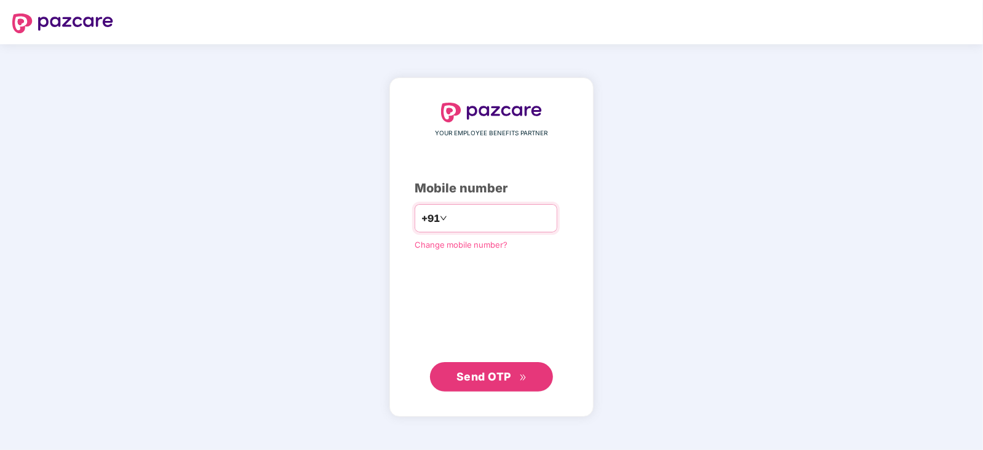
click at [466, 218] on input "number" at bounding box center [500, 219] width 101 height 20
type input "**********"
click at [504, 386] on button "Send OTP" at bounding box center [491, 377] width 123 height 30
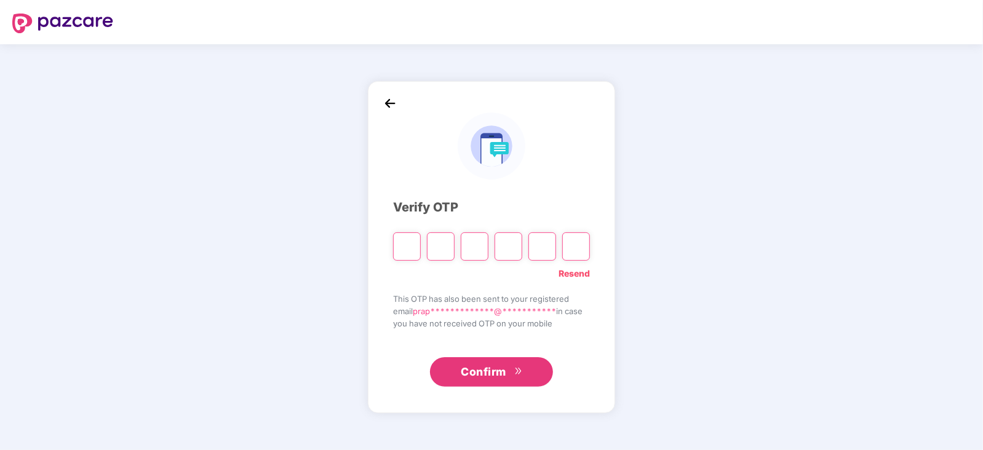
type input "*"
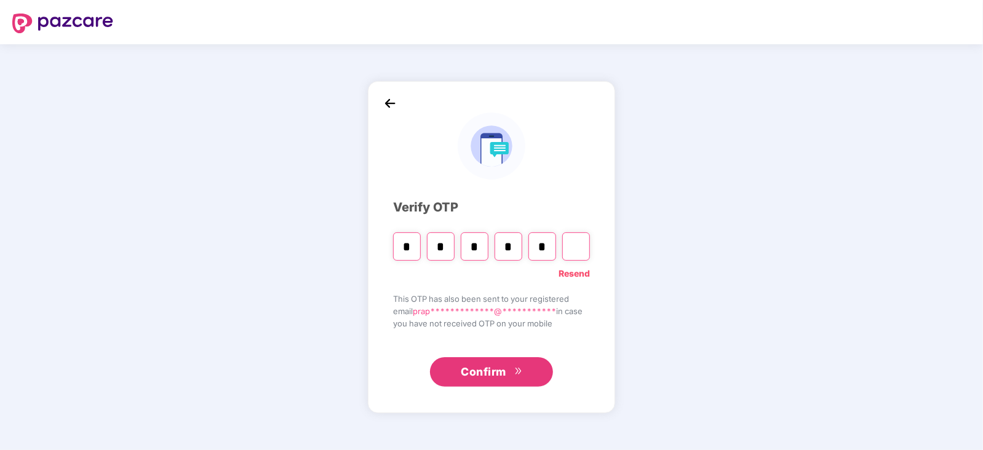
type input "*"
